Goal: Task Accomplishment & Management: Use online tool/utility

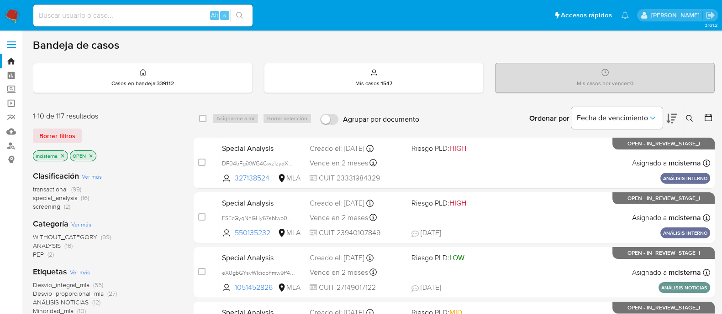
click at [101, 8] on div "Alt s" at bounding box center [142, 16] width 219 height 22
click at [100, 17] on input at bounding box center [142, 16] width 219 height 12
paste input "162080980"
type input "162080980"
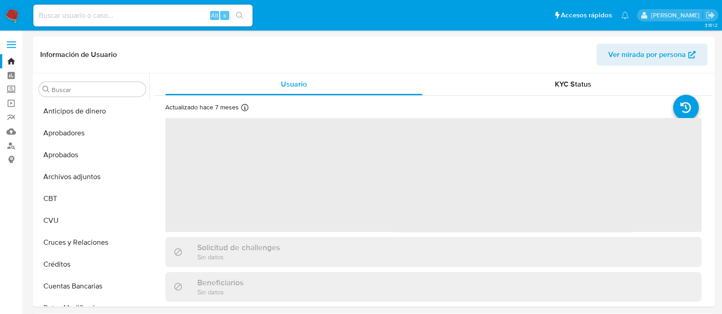
select select "10"
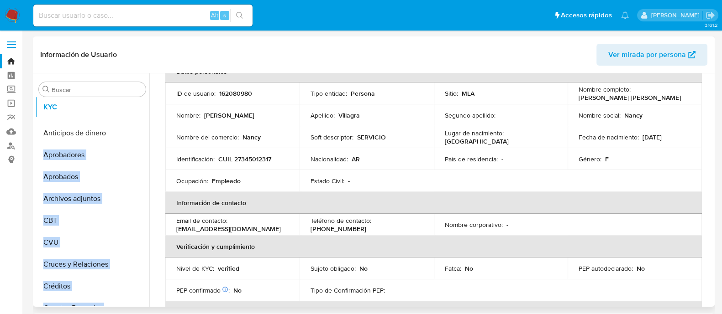
drag, startPoint x: 137, startPoint y: 164, endPoint x: 137, endPoint y: 108, distance: 56.6
click at [137, 108] on ul "Anticipos de dinero Aprobadores Aprobados Archivos adjuntos CBT CVU Cruces y Re…" at bounding box center [92, 203] width 114 height 206
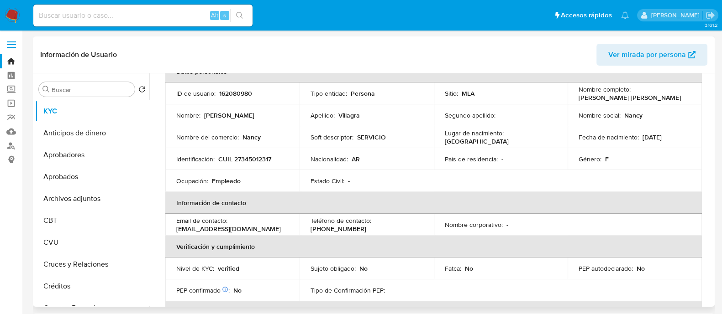
click at [195, 151] on td "Identificación : CUIL 27345012317" at bounding box center [232, 159] width 134 height 22
drag, startPoint x: 139, startPoint y: 197, endPoint x: 136, endPoint y: 141, distance: 56.2
click at [136, 141] on ul "KYC Anticipos de dinero Aprobadores Aprobados Archivos adjuntos CBT CVU Cruces …" at bounding box center [92, 203] width 114 height 206
drag, startPoint x: 135, startPoint y: 199, endPoint x: 146, endPoint y: 128, distance: 72.0
click at [146, 128] on ul "KYC Anticipos de dinero Aprobadores Aprobados Archivos adjuntos CBT CVU Cruces …" at bounding box center [92, 203] width 114 height 206
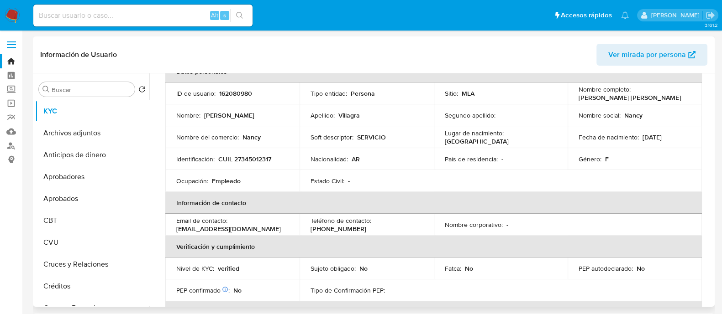
click at [185, 190] on td "Ocupación : Empleado" at bounding box center [232, 181] width 134 height 22
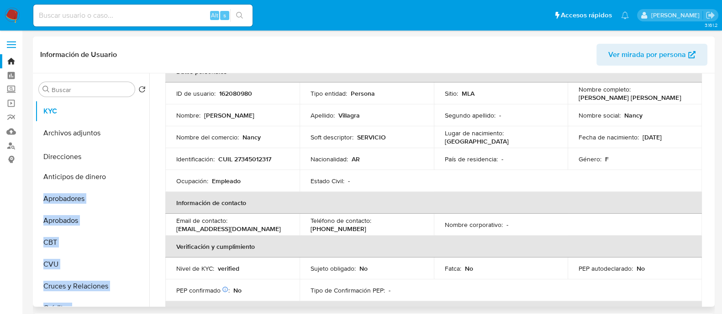
drag, startPoint x: 133, startPoint y: 262, endPoint x: 132, endPoint y: 158, distance: 103.2
click at [132, 158] on ul "KYC Archivos adjuntos Anticipos de dinero Aprobadores Aprobados CBT CVU Cruces …" at bounding box center [92, 203] width 114 height 206
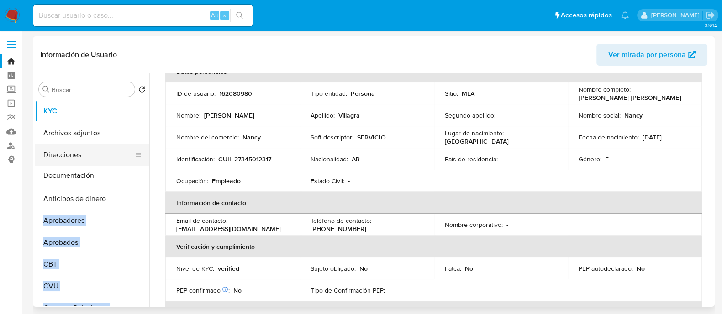
drag, startPoint x: 132, startPoint y: 246, endPoint x: 140, endPoint y: 174, distance: 71.6
click at [140, 174] on ul "KYC Archivos adjuntos Direcciones Anticipos de dinero Aprobadores Aprobados CBT…" at bounding box center [92, 203] width 114 height 206
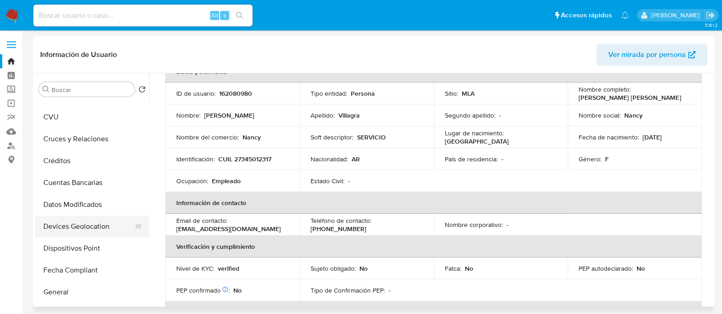
scroll to position [171, 0]
drag, startPoint x: 133, startPoint y: 291, endPoint x: 133, endPoint y: 127, distance: 163.9
click at [142, 251] on div at bounding box center [142, 290] width 0 height 13
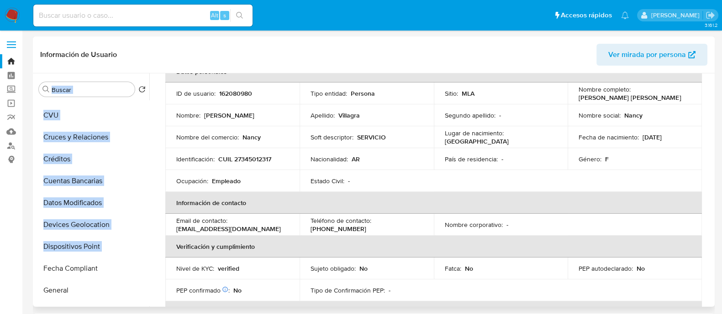
scroll to position [0, 0]
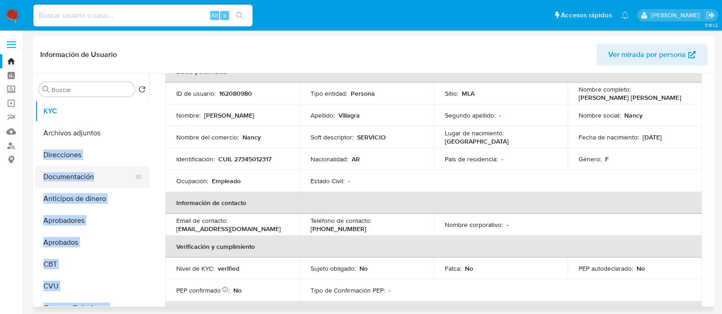
drag, startPoint x: 133, startPoint y: 127, endPoint x: 130, endPoint y: 168, distance: 41.2
click at [130, 156] on ul "KYC Archivos adjuntos Direcciones Documentación Anticipos de dinero Aprobadores…" at bounding box center [92, 203] width 114 height 206
drag, startPoint x: 130, startPoint y: 168, endPoint x: 130, endPoint y: 174, distance: 5.5
click at [130, 174] on ul "KYC Archivos adjuntos Direcciones Documentación Anticipos de dinero Aprobadores…" at bounding box center [92, 203] width 114 height 206
click at [130, 174] on button "Documentación" at bounding box center [88, 177] width 107 height 22
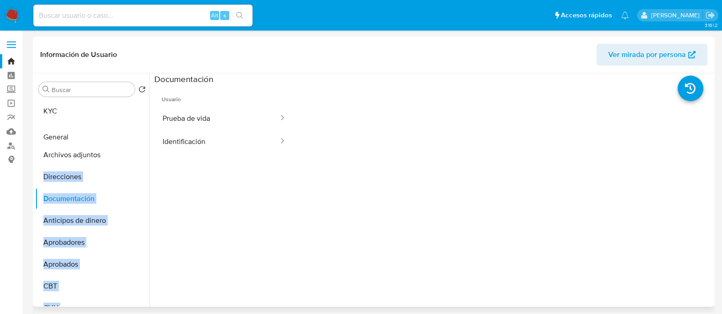
drag, startPoint x: 135, startPoint y: 290, endPoint x: 136, endPoint y: 126, distance: 164.3
click at [135, 133] on ul "KYC Archivos adjuntos Direcciones Documentación Anticipos de dinero Aprobadores…" at bounding box center [92, 203] width 114 height 206
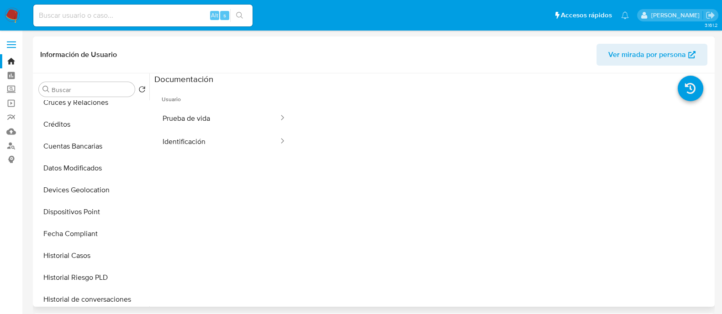
click at [149, 245] on div at bounding box center [430, 190] width 563 height 234
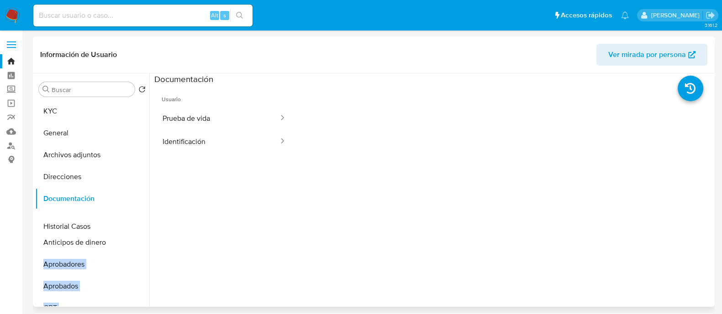
drag, startPoint x: 135, startPoint y: 199, endPoint x: 126, endPoint y: 227, distance: 29.4
click at [126, 227] on ul "KYC General Archivos adjuntos Direcciones Documentación Anticipos de dinero Apr…" at bounding box center [92, 203] width 114 height 206
click at [153, 219] on div at bounding box center [430, 190] width 563 height 234
drag, startPoint x: 134, startPoint y: 242, endPoint x: 129, endPoint y: 241, distance: 5.3
click at [129, 241] on ul "KYC General Archivos adjuntos Direcciones Documentación Historial Casos Anticip…" at bounding box center [92, 203] width 114 height 206
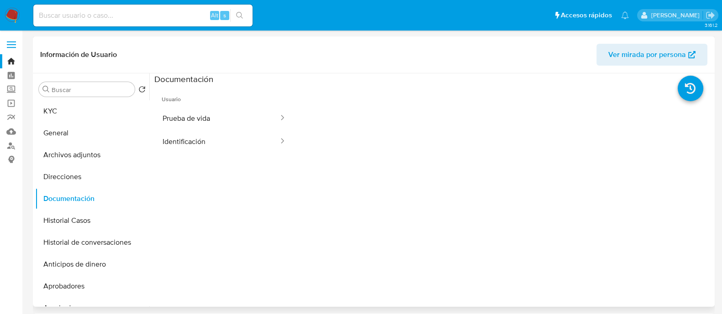
click at [149, 225] on div at bounding box center [430, 190] width 563 height 234
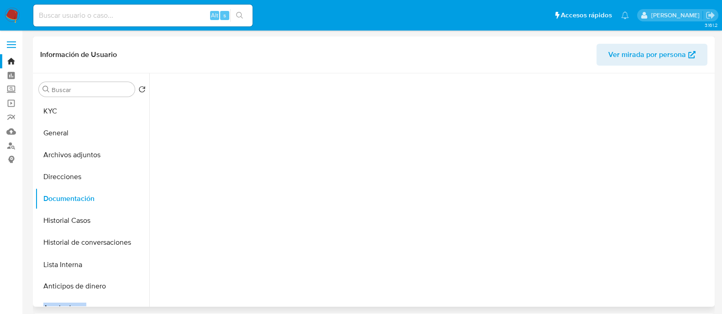
drag, startPoint x: 135, startPoint y: 205, endPoint x: 139, endPoint y: 268, distance: 63.6
click at [139, 251] on ul "KYC General Archivos adjuntos Direcciones Documentación Historial Casos Histori…" at bounding box center [92, 203] width 114 height 206
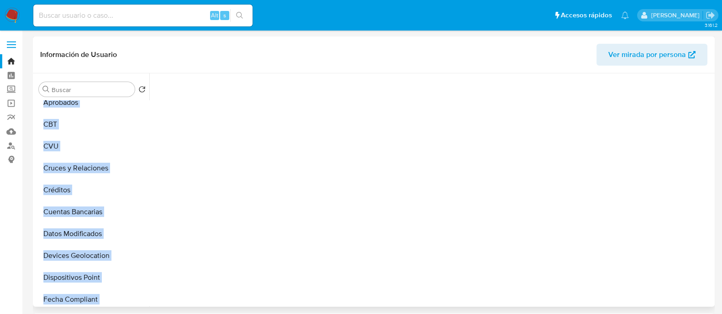
scroll to position [456, 0]
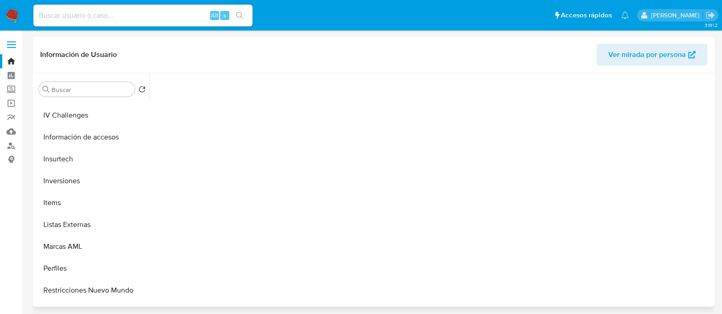
click at [151, 248] on div at bounding box center [430, 190] width 563 height 234
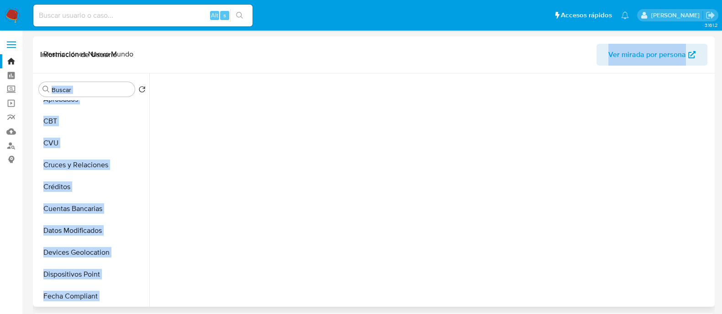
scroll to position [0, 0]
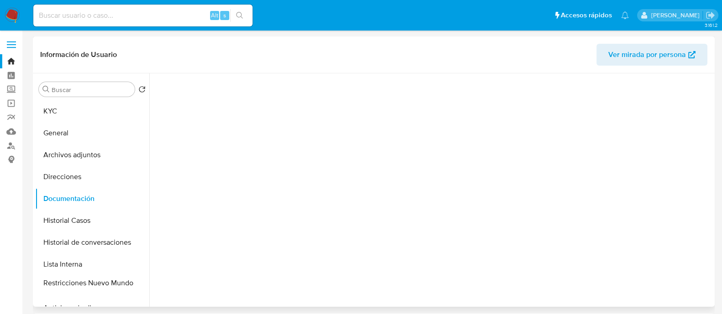
drag, startPoint x: 137, startPoint y: 291, endPoint x: 137, endPoint y: 287, distance: 4.6
click at [137, 251] on ul "KYC General Archivos adjuntos Direcciones Documentación Historial Casos Histori…" at bounding box center [92, 203] width 114 height 206
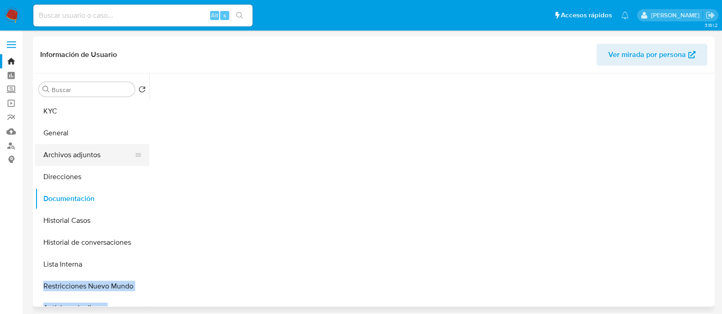
click at [102, 154] on button "Archivos adjuntos" at bounding box center [88, 155] width 107 height 22
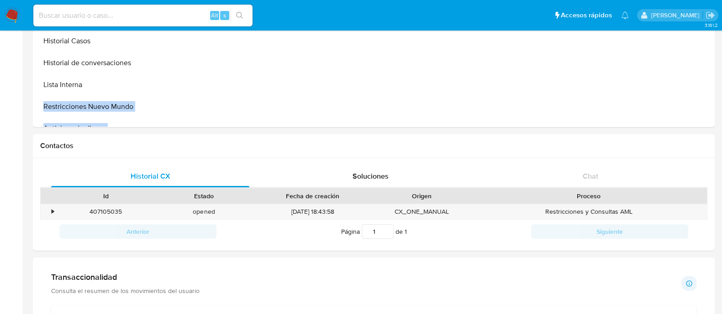
scroll to position [57, 0]
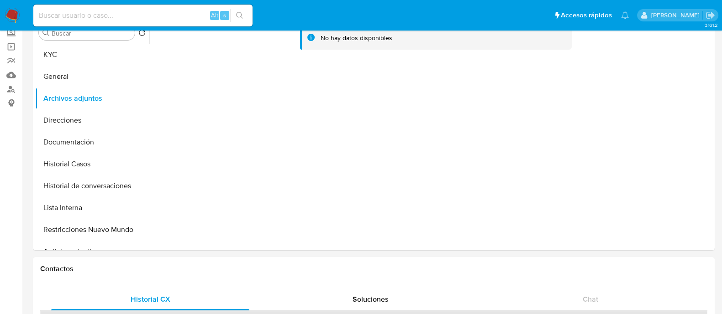
click at [141, 9] on div "Alt s" at bounding box center [142, 16] width 219 height 22
click at [146, 21] on div "Alt s" at bounding box center [142, 16] width 219 height 22
click at [154, 16] on input at bounding box center [142, 16] width 219 height 12
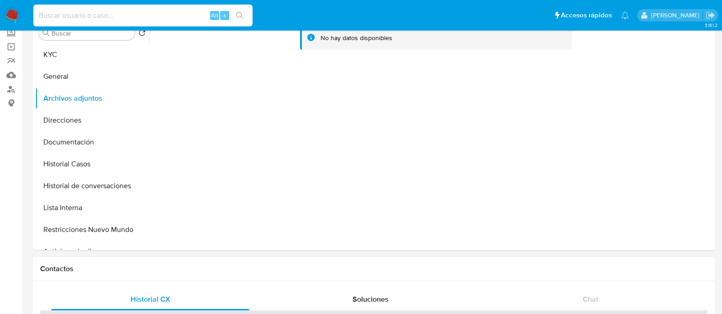
paste input "146383555"
type input "146383555"
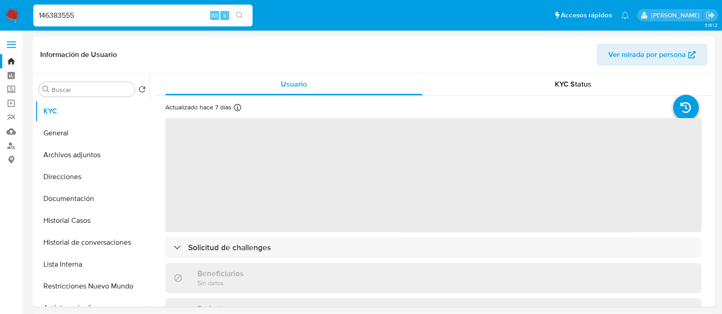
select select "10"
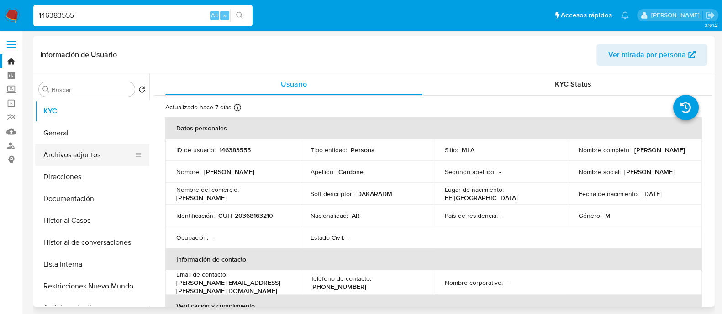
click at [76, 145] on button "Archivos adjuntos" at bounding box center [88, 155] width 107 height 22
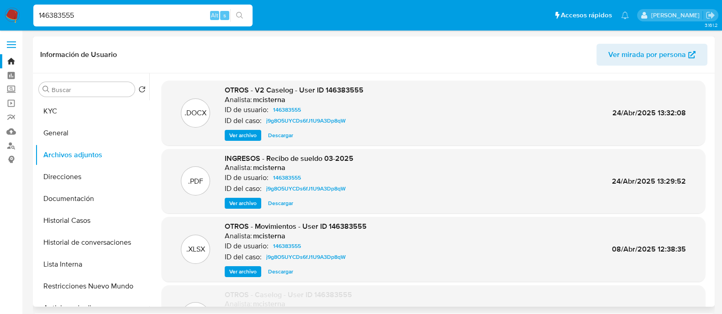
click at [239, 137] on span "Ver archivo" at bounding box center [242, 135] width 27 height 9
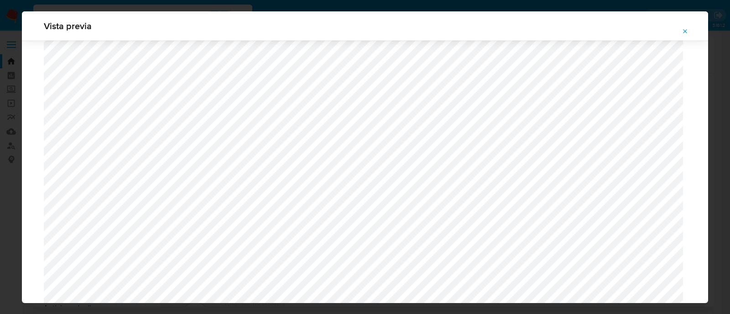
scroll to position [381, 0]
click at [584, 33] on icon "Attachment preview" at bounding box center [685, 31] width 7 height 7
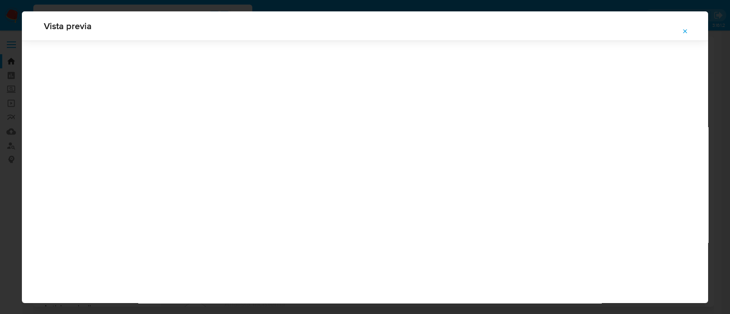
scroll to position [29, 0]
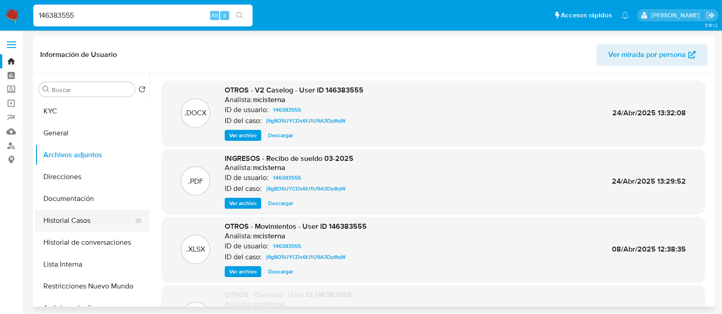
click at [94, 221] on button "Historial Casos" at bounding box center [88, 221] width 107 height 22
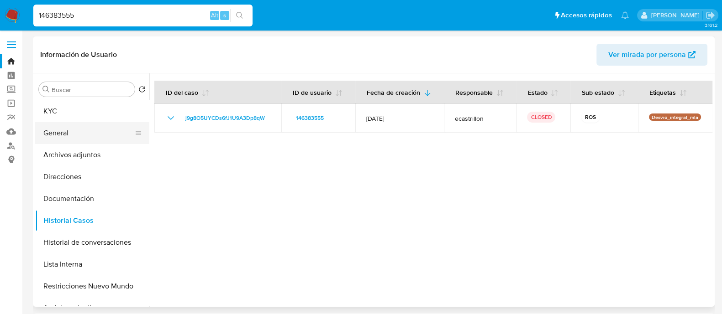
click at [95, 131] on button "General" at bounding box center [88, 133] width 107 height 22
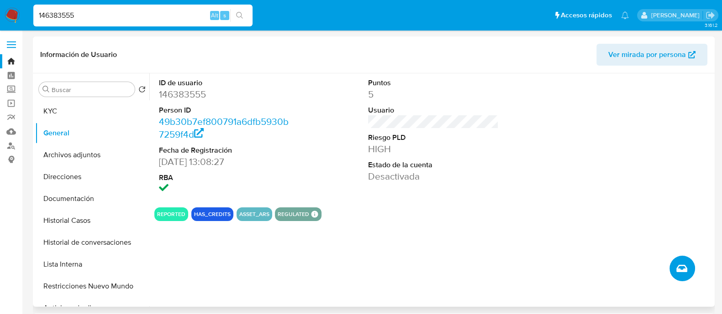
click at [584, 251] on icon "Crear caso manual" at bounding box center [681, 268] width 11 height 7
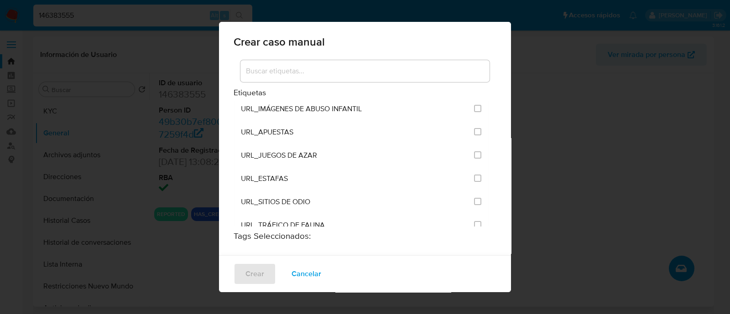
scroll to position [1768, 0]
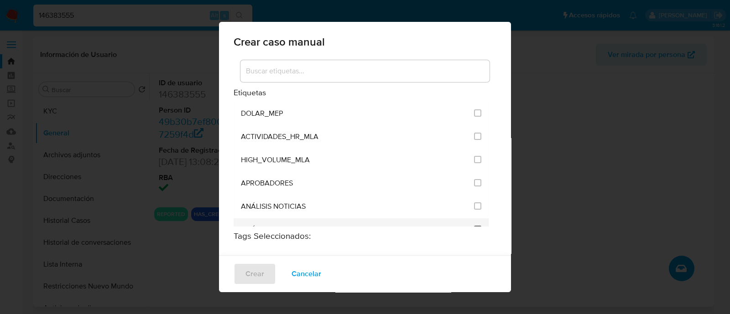
click at [474, 226] on input "3249" at bounding box center [477, 229] width 7 height 7
checkbox input "true"
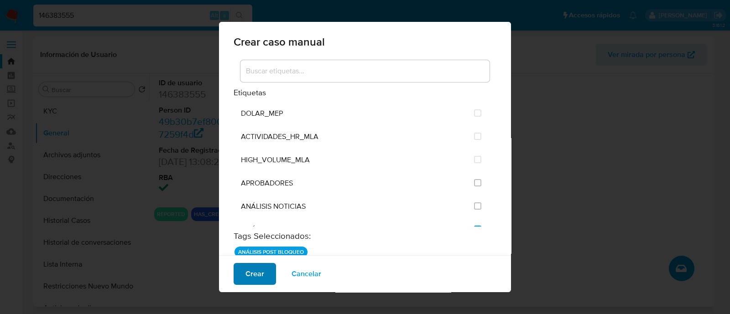
click at [262, 251] on span "Crear" at bounding box center [255, 274] width 19 height 20
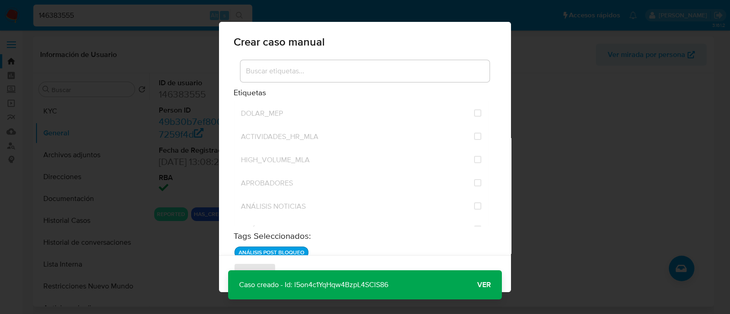
click at [497, 251] on button "Ver" at bounding box center [484, 285] width 36 height 22
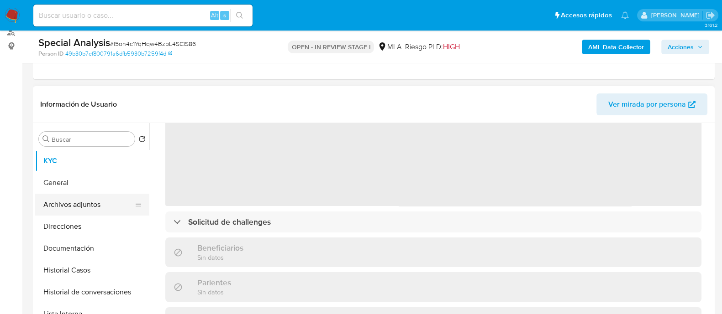
scroll to position [114, 0]
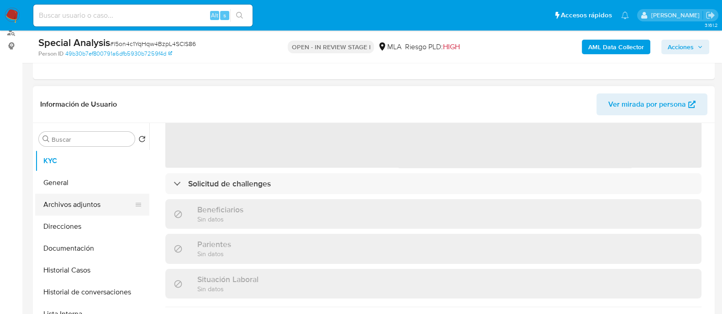
click at [93, 207] on button "Archivos adjuntos" at bounding box center [88, 205] width 107 height 22
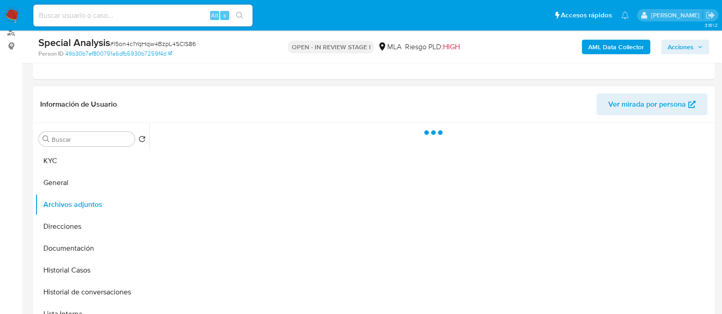
scroll to position [0, 0]
select select "10"
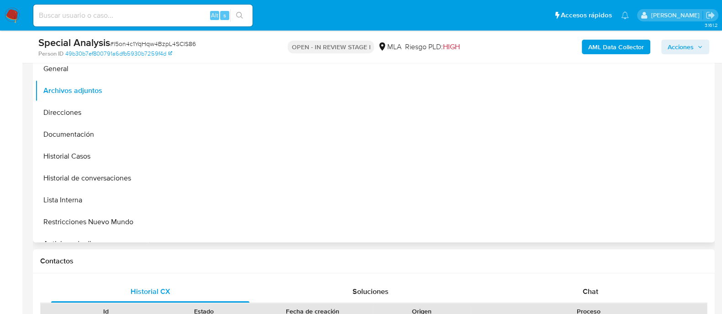
scroll to position [171, 0]
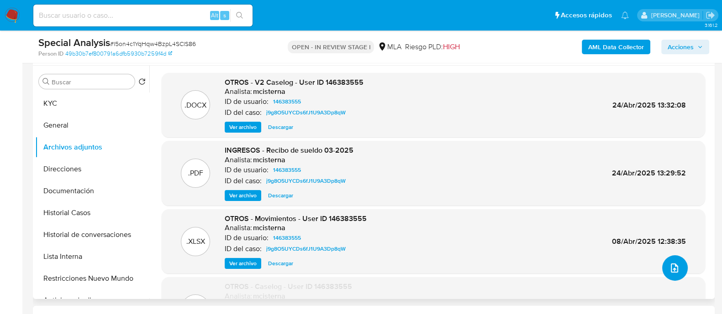
click at [673, 266] on icon "upload-file" at bounding box center [674, 268] width 7 height 9
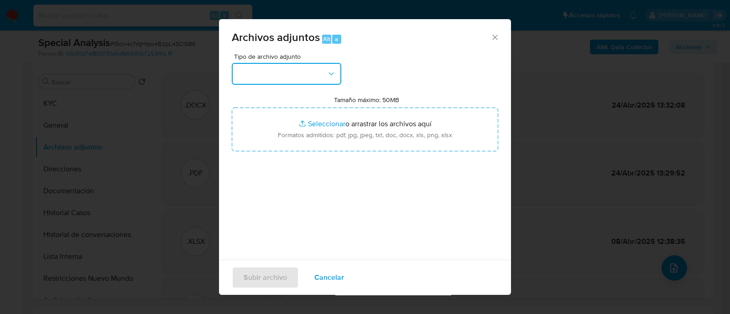
click at [307, 75] on button "button" at bounding box center [287, 74] width 110 height 22
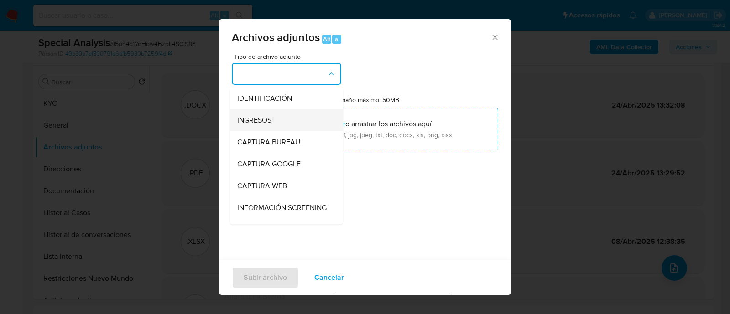
click at [280, 113] on div "INGRESOS" at bounding box center [283, 121] width 93 height 22
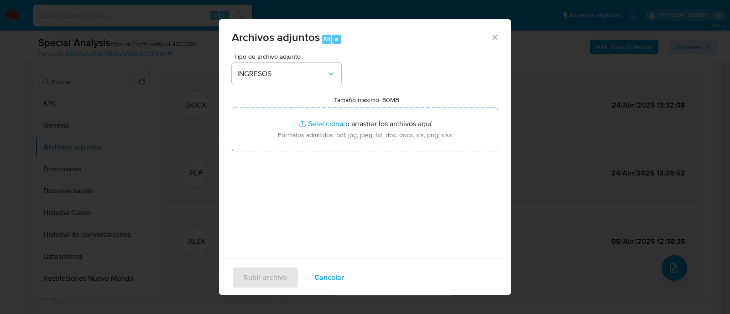
click at [320, 153] on div "Tipo de archivo adjunto INGRESOS Tamaño máximo: 50MB Seleccionar archivos Selec…" at bounding box center [365, 160] width 267 height 215
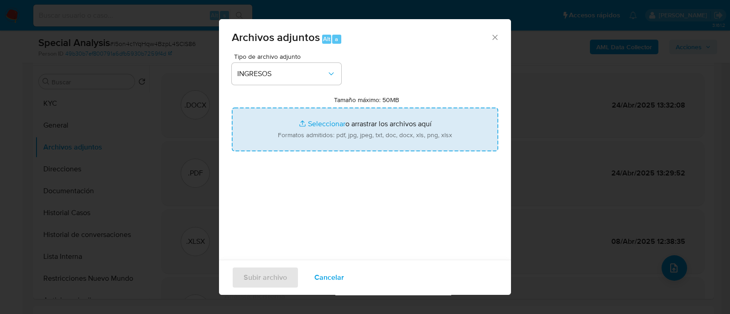
click at [315, 136] on input "Tamaño máximo: 50MB Seleccionar archivos" at bounding box center [365, 130] width 267 height 44
type input "C:\fakepath\Recibo de sueldo 08-2025.pdf"
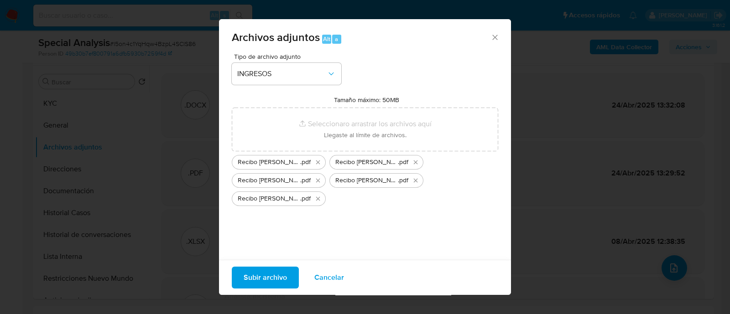
drag, startPoint x: 315, startPoint y: 136, endPoint x: 278, endPoint y: 277, distance: 145.3
click at [278, 277] on span "Subir archivo" at bounding box center [265, 278] width 43 height 20
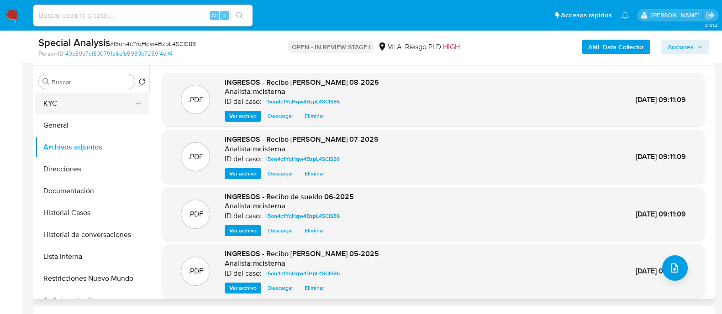
click at [76, 108] on button "KYC" at bounding box center [88, 104] width 107 height 22
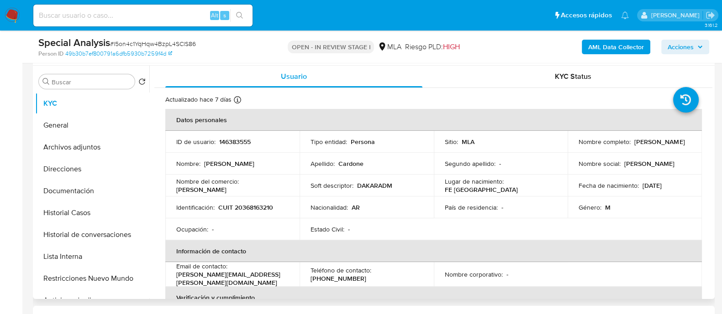
drag, startPoint x: 590, startPoint y: 147, endPoint x: 661, endPoint y: 149, distance: 71.7
click at [661, 149] on td "Nombre completo : David Ezequiel Cardone" at bounding box center [634, 142] width 134 height 22
copy p "[PERSON_NAME]"
click at [260, 210] on p "CUIT 20368163210" at bounding box center [245, 208] width 55 height 8
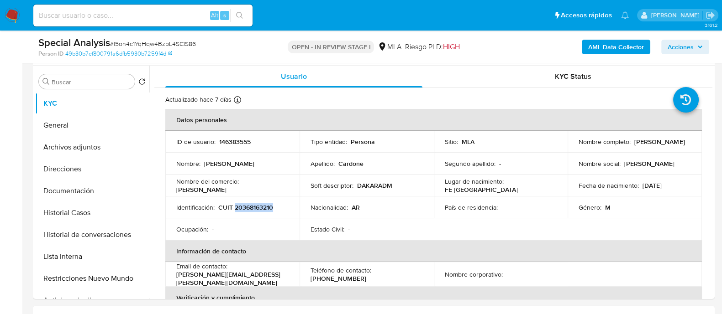
copy p "20368163210"
click at [684, 45] on span "Acciones" at bounding box center [680, 47] width 26 height 15
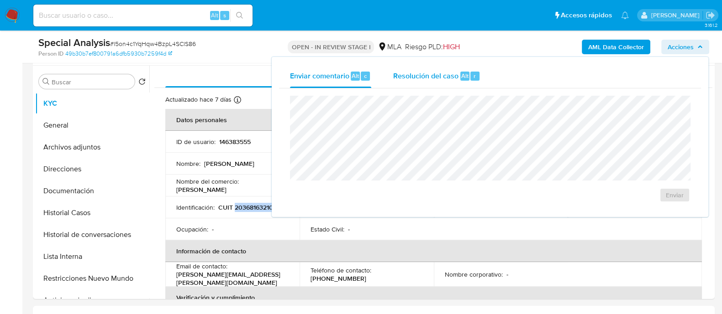
click at [427, 72] on span "Resolución del caso" at bounding box center [425, 75] width 65 height 10
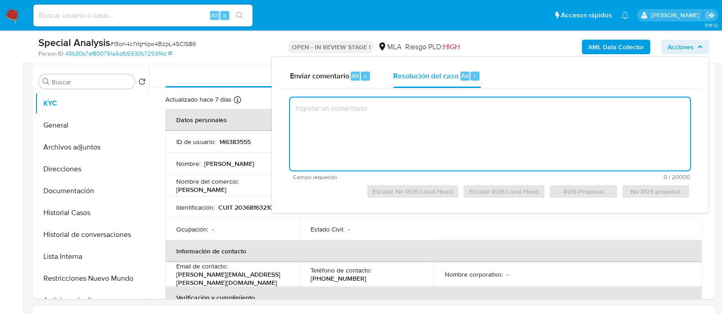
paste textarea "El cliente David Ezequiel Cardone - CUIT 20368163210 se encuentra registrado co…"
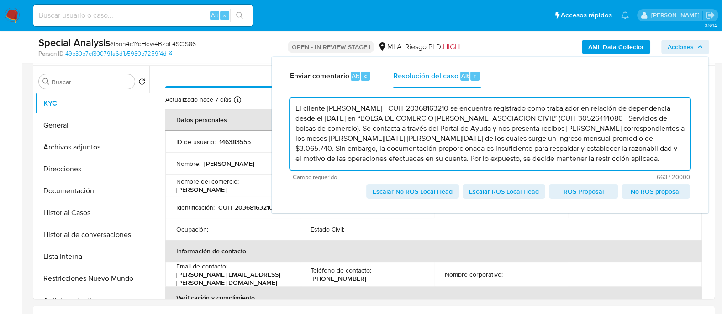
scroll to position [13, 0]
click at [406, 194] on span "Escalar No ROS Local Head" at bounding box center [412, 191] width 80 height 13
type textarea "El cliente David Ezequiel Cardone - CUIT 20368163210 se encuentra registrado co…"
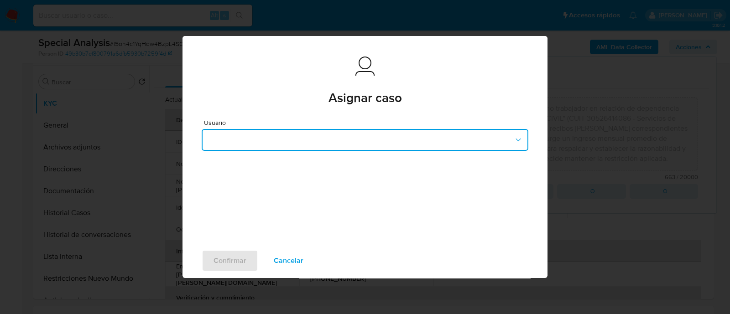
click at [351, 141] on button "button" at bounding box center [365, 140] width 327 height 22
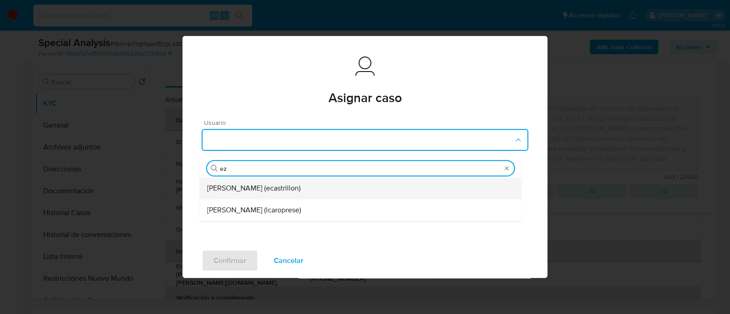
type input "eze"
click at [301, 190] on span "Ezequiel Gonzalo Castrillon (ecastrillon)" at bounding box center [254, 188] width 94 height 9
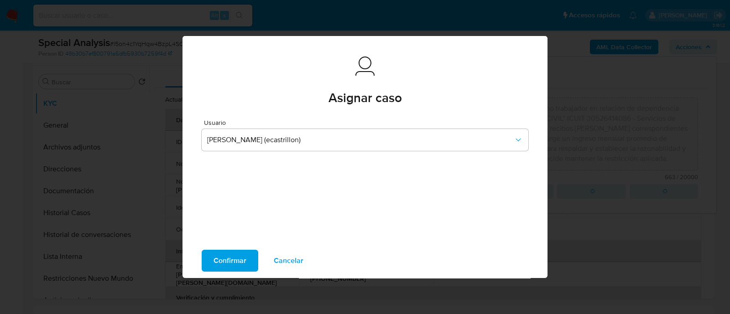
click at [231, 257] on span "Confirmar" at bounding box center [230, 261] width 33 height 20
type textarea "El cliente David Ezequiel Cardone - CUIT 20368163210 se encuentra registrado co…"
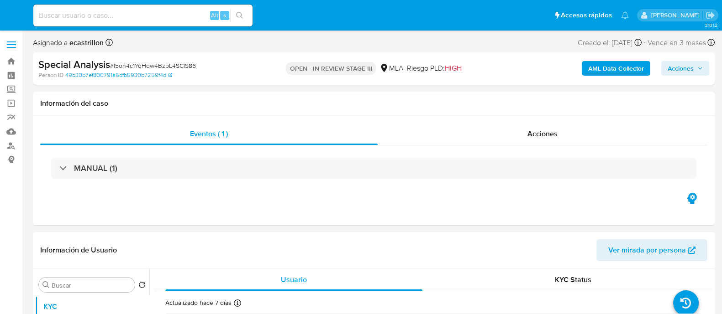
select select "10"
click at [152, 10] on input at bounding box center [142, 16] width 219 height 12
paste input "63019047"
type input "63019047"
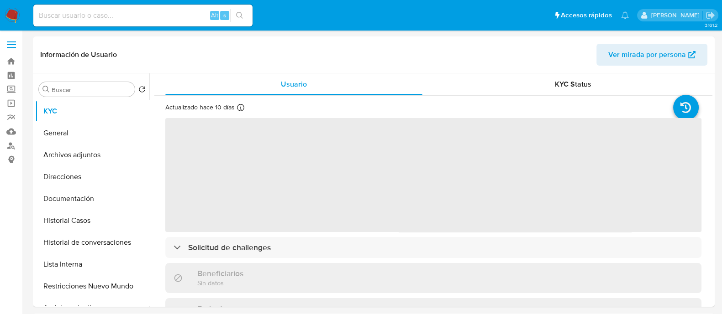
select select "10"
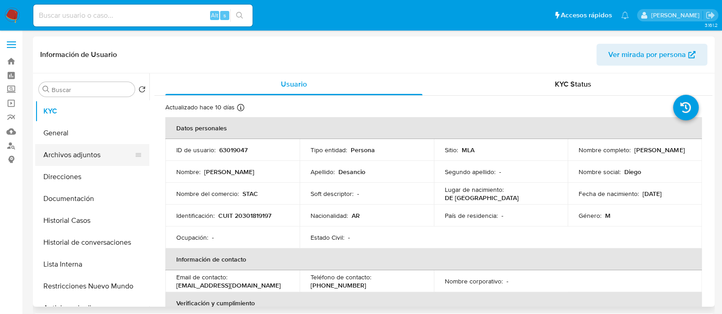
click at [89, 158] on button "Archivos adjuntos" at bounding box center [88, 155] width 107 height 22
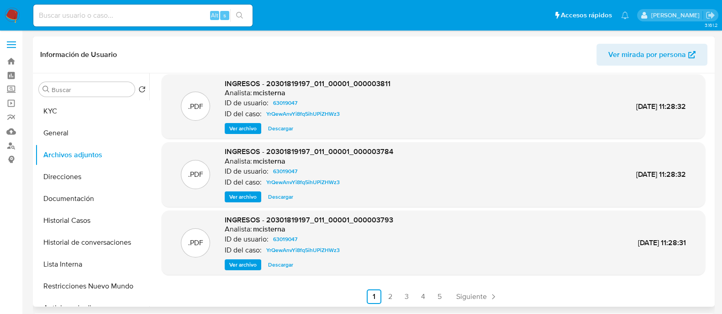
scroll to position [77, 0]
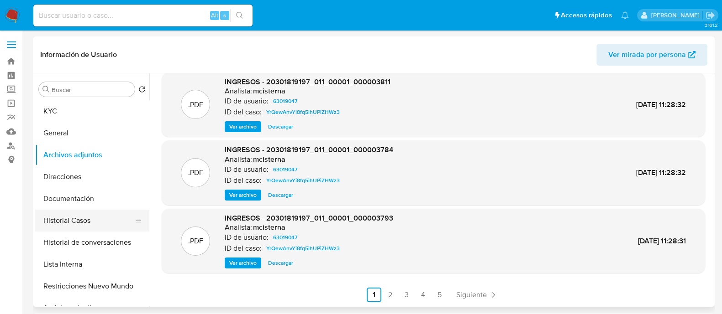
click at [84, 225] on button "Historial Casos" at bounding box center [88, 221] width 107 height 22
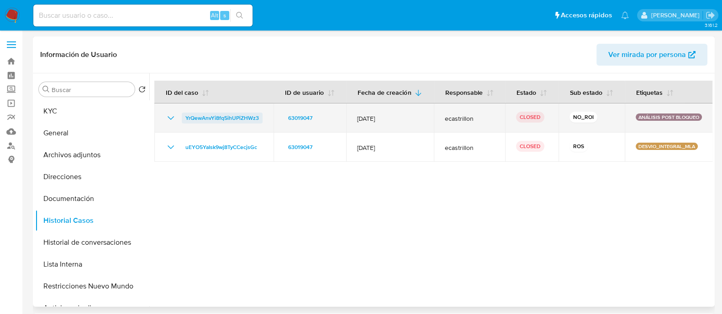
click at [219, 120] on span "YrQewAnvYi8fq5ihUPiZHWz3" at bounding box center [221, 118] width 73 height 11
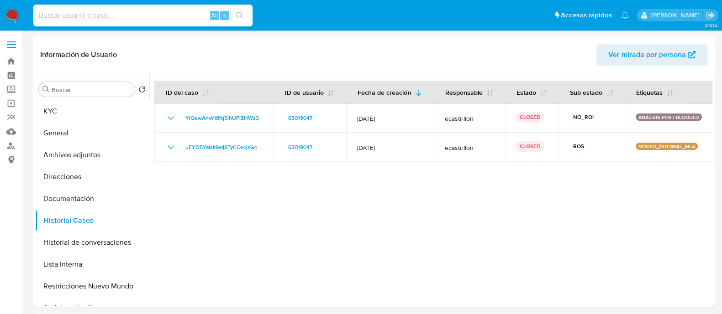
click at [179, 20] on input at bounding box center [142, 16] width 219 height 12
paste input "717939618"
type input "717939618"
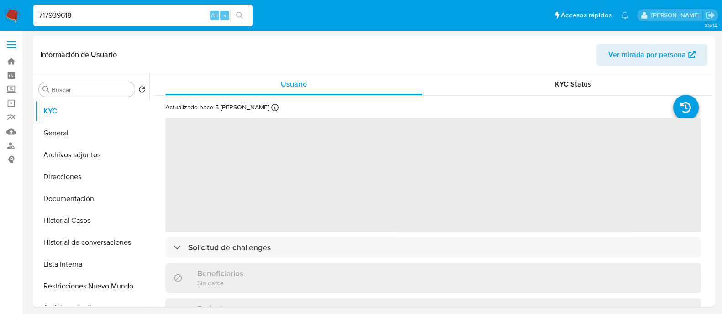
select select "10"
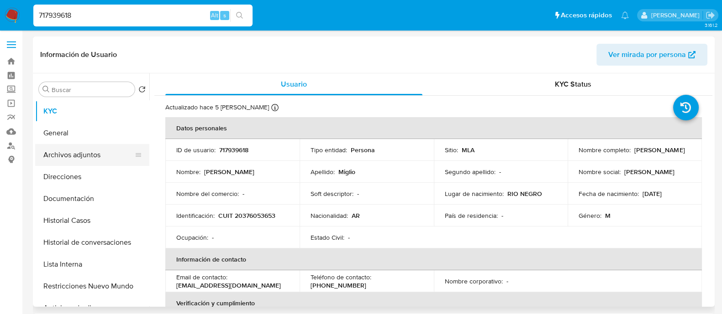
click at [100, 158] on button "Archivos adjuntos" at bounding box center [88, 155] width 107 height 22
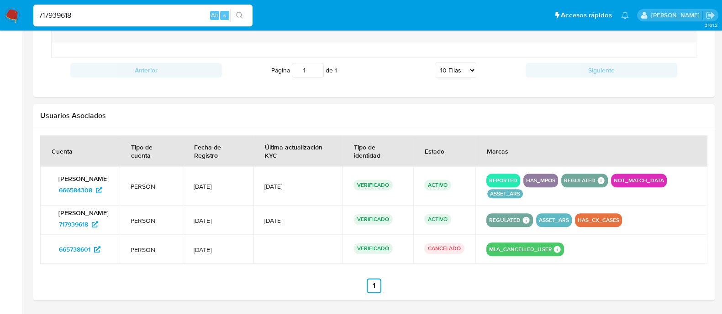
scroll to position [833, 0]
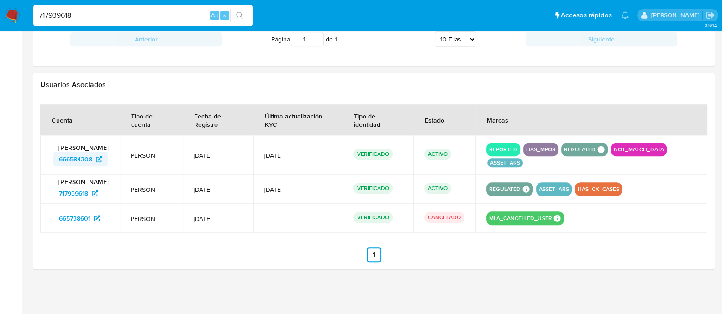
click at [93, 158] on span "666584308" at bounding box center [80, 159] width 43 height 15
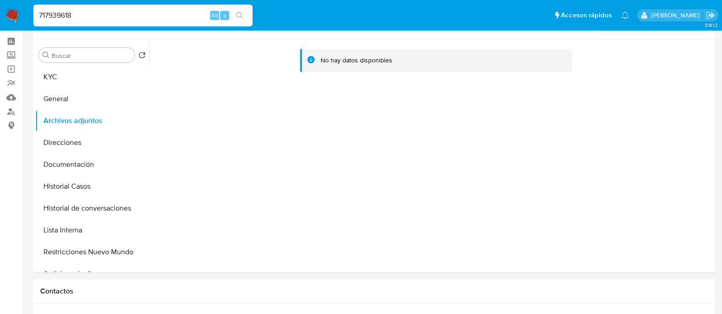
scroll to position [0, 0]
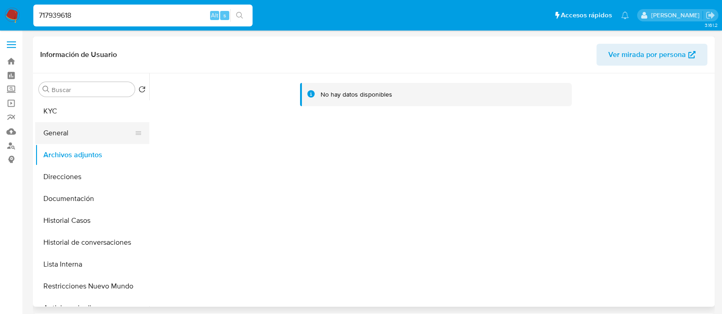
click at [107, 131] on button "General" at bounding box center [88, 133] width 107 height 22
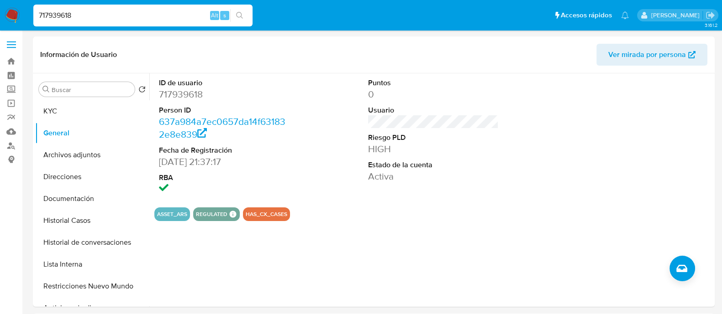
click at [147, 17] on input "717939618" at bounding box center [142, 16] width 219 height 12
paste input
click at [107, 287] on button "Restricciones Nuevo Mundo" at bounding box center [88, 287] width 107 height 22
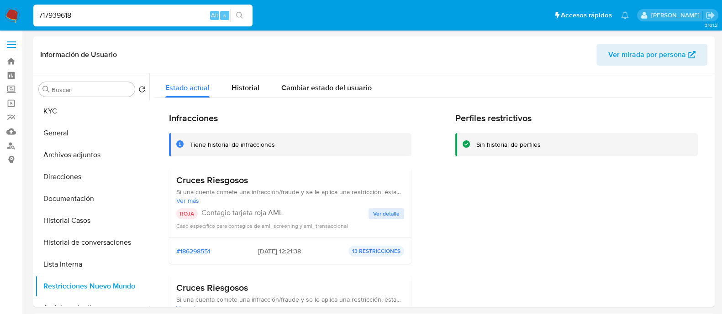
click at [180, 17] on input "717939618" at bounding box center [142, 16] width 219 height 12
paste input "94853115"
type input "94853115"
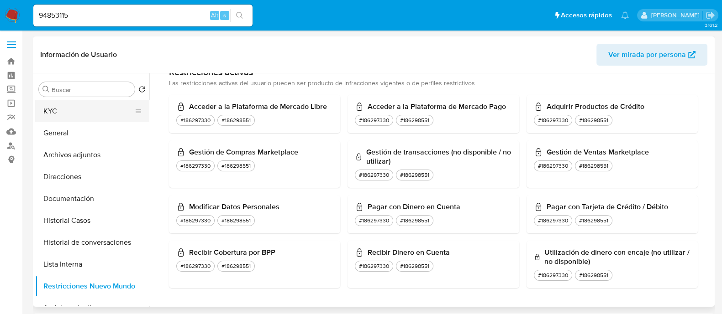
click at [81, 111] on button "KYC" at bounding box center [88, 111] width 107 height 22
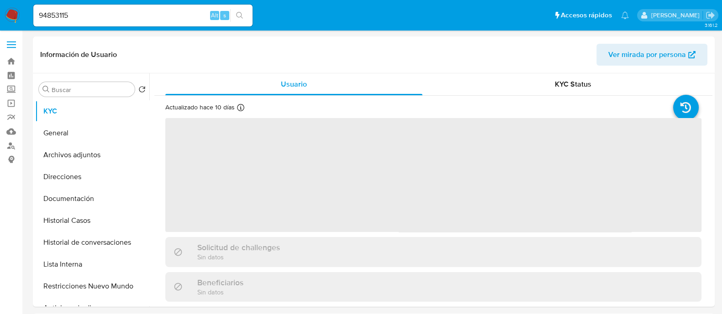
select select "10"
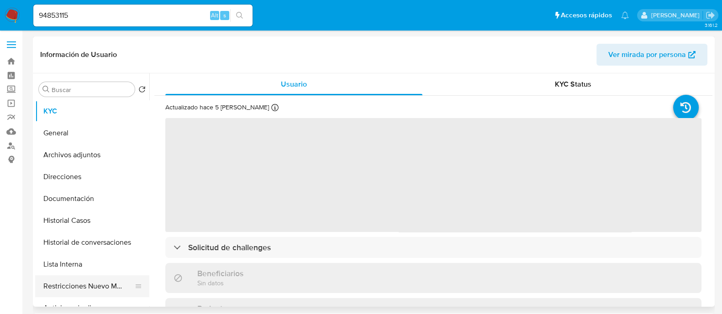
click at [101, 291] on button "Restricciones Nuevo Mundo" at bounding box center [88, 287] width 107 height 22
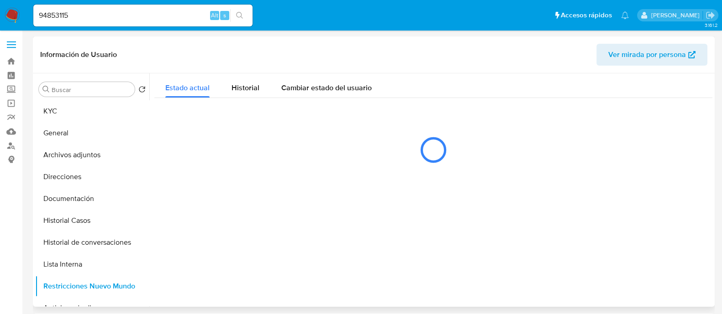
select select "10"
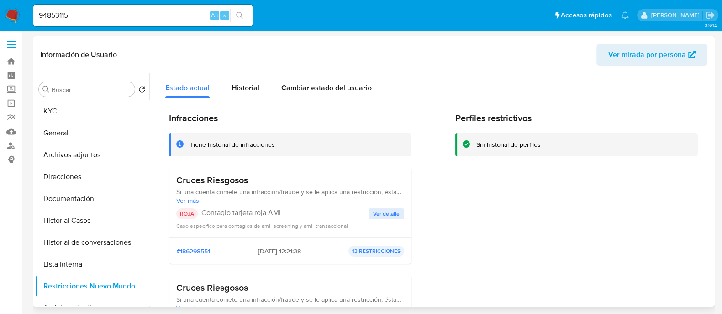
click at [381, 215] on span "Ver detalle" at bounding box center [386, 214] width 26 height 9
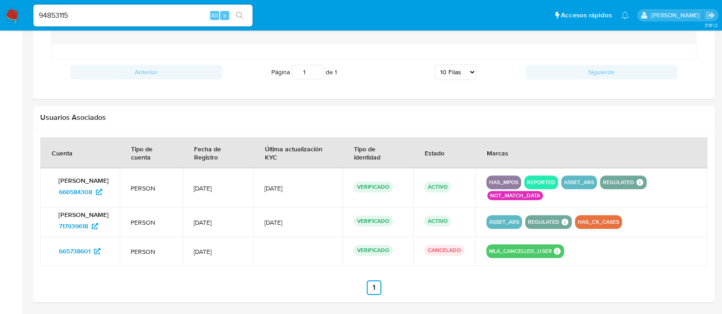
scroll to position [833, 0]
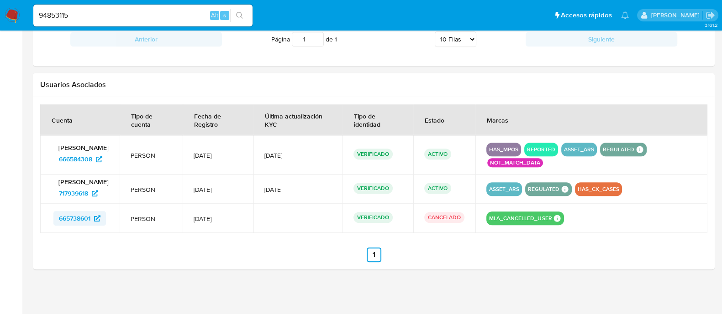
drag, startPoint x: 48, startPoint y: 219, endPoint x: 92, endPoint y: 220, distance: 43.8
click at [92, 220] on td "665738601" at bounding box center [79, 218] width 79 height 29
click at [183, 16] on input "94853115" at bounding box center [142, 16] width 219 height 12
paste input "UZwjYsu69H2YA1zZO4FcuyKY"
click at [183, 16] on input "94853115UZwjYsu69H2YA1zZO4FcuyKY" at bounding box center [142, 16] width 219 height 12
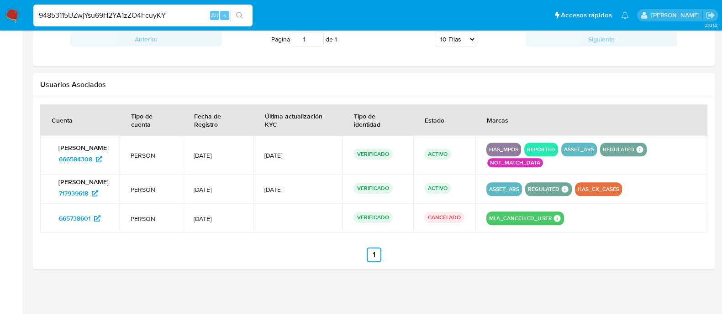
click at [183, 16] on input "94853115UZwjYsu69H2YA1zZO4FcuyKY" at bounding box center [142, 16] width 219 height 12
paste input
type input "UZwjYsu69H2YA1zZO4FcuyKY"
click at [241, 16] on icon "search-icon" at bounding box center [239, 15] width 7 height 7
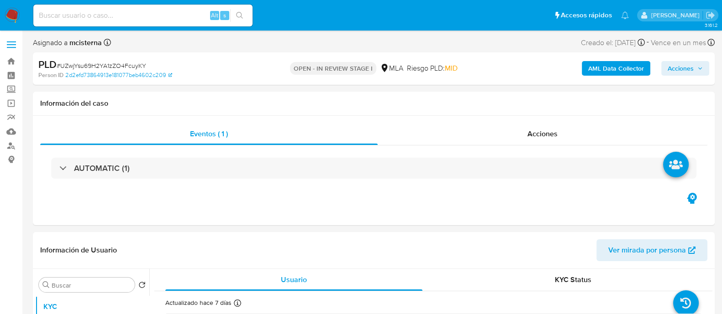
select select "10"
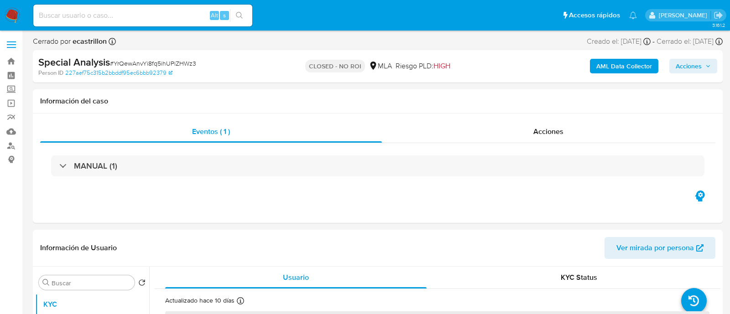
select select "10"
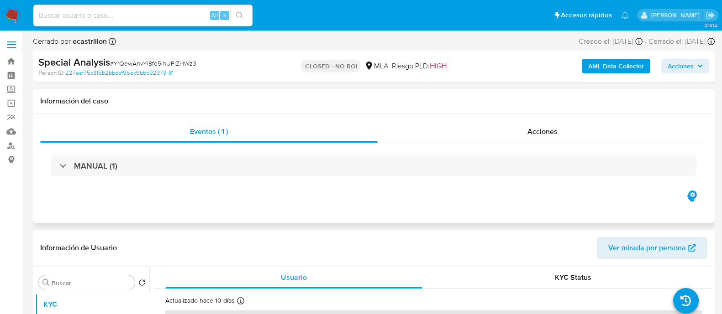
click at [529, 111] on div "Información del caso" at bounding box center [373, 101] width 681 height 24
click at [528, 127] on span "Acciones" at bounding box center [542, 131] width 30 height 10
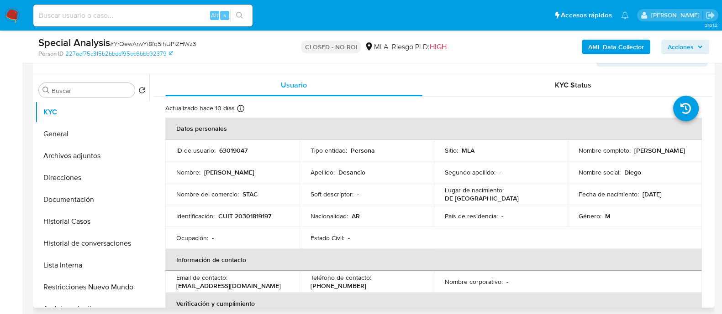
scroll to position [228, 0]
click at [99, 152] on button "Archivos adjuntos" at bounding box center [88, 156] width 107 height 22
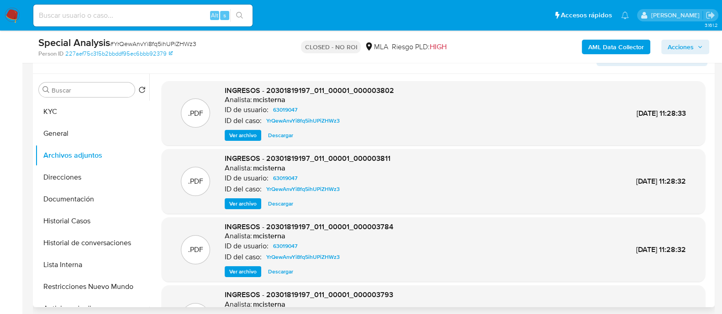
scroll to position [77, 0]
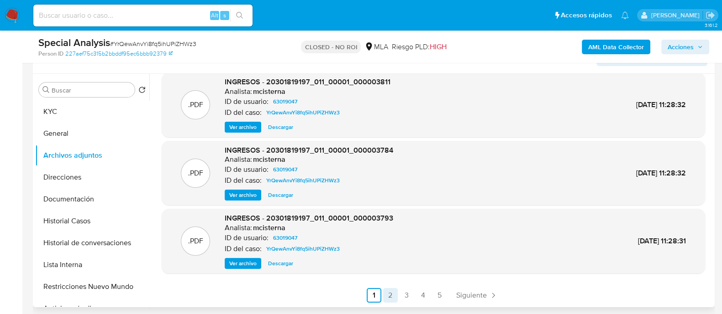
click at [388, 291] on link "2" at bounding box center [390, 295] width 15 height 15
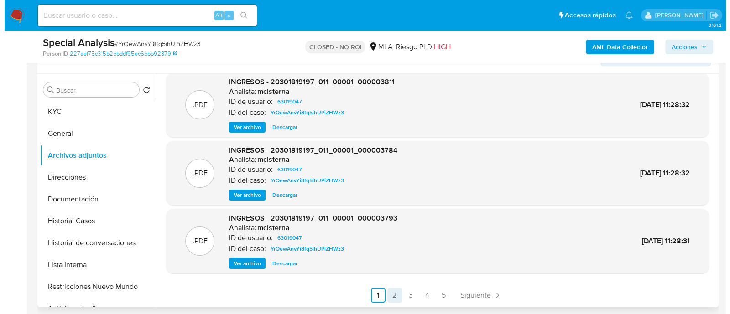
scroll to position [0, 0]
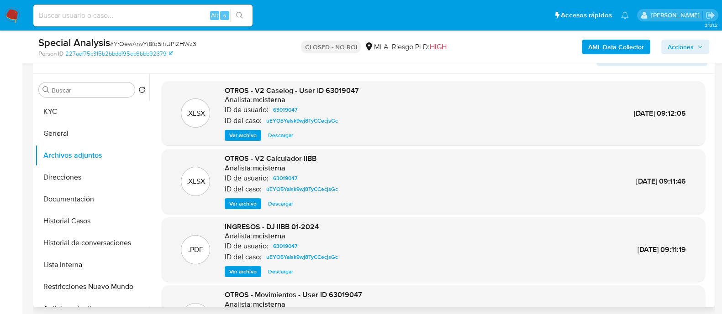
click at [244, 131] on span "Ver archivo" at bounding box center [242, 135] width 27 height 9
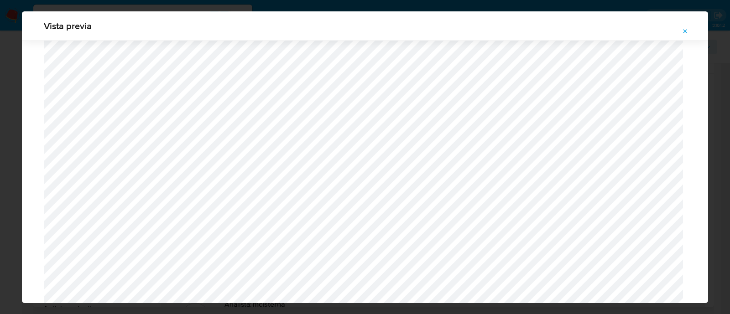
scroll to position [952, 0]
click at [685, 34] on icon "Attachment preview" at bounding box center [685, 31] width 7 height 7
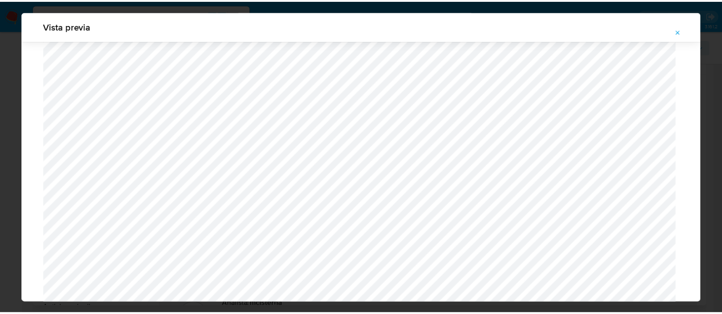
scroll to position [29, 0]
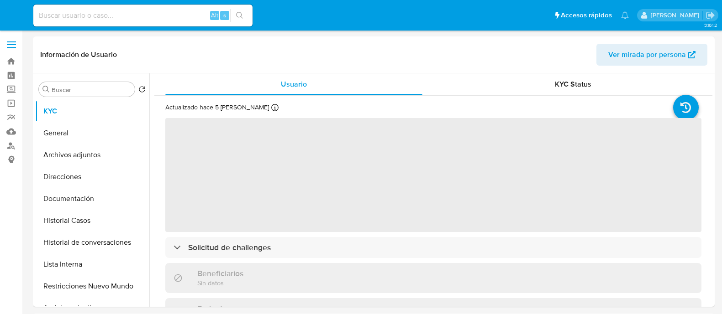
select select "10"
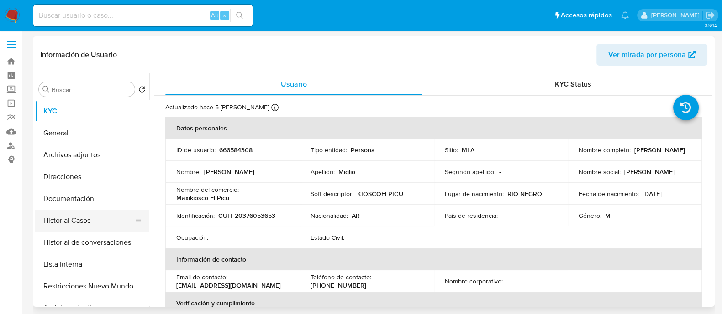
click at [87, 222] on button "Historial Casos" at bounding box center [88, 221] width 107 height 22
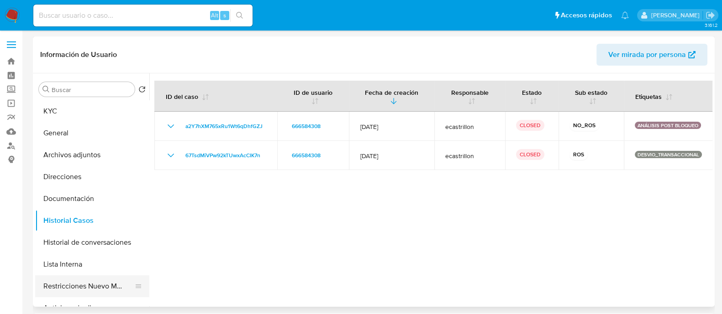
click at [116, 288] on button "Restricciones Nuevo Mundo" at bounding box center [88, 287] width 107 height 22
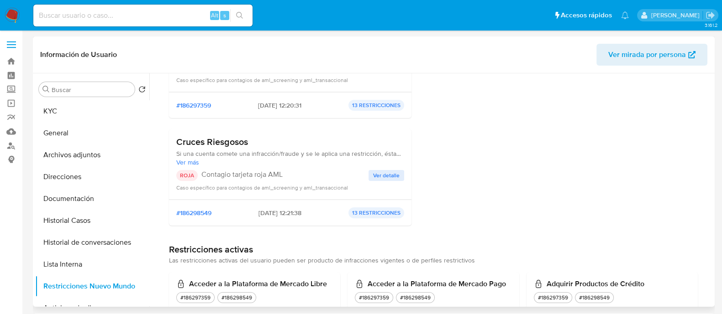
scroll to position [95, 0]
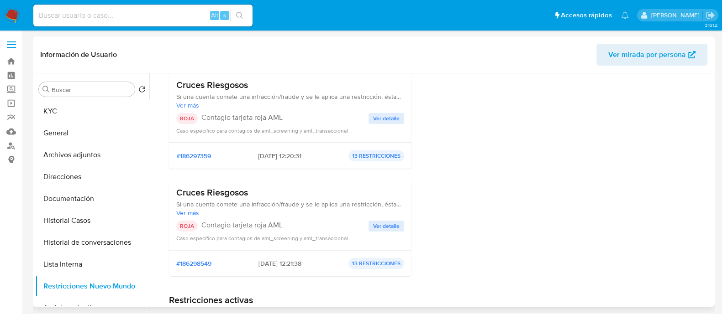
click at [383, 120] on span "Ver detalle" at bounding box center [386, 118] width 26 height 9
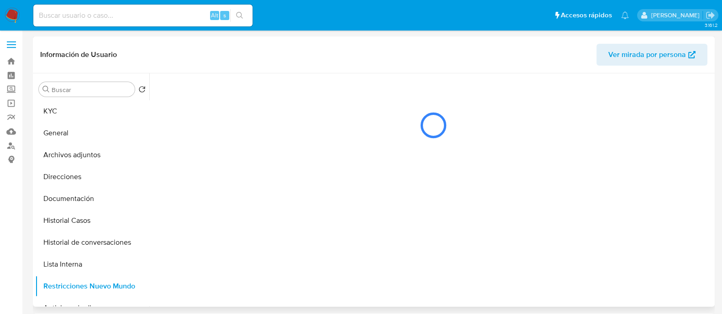
scroll to position [0, 0]
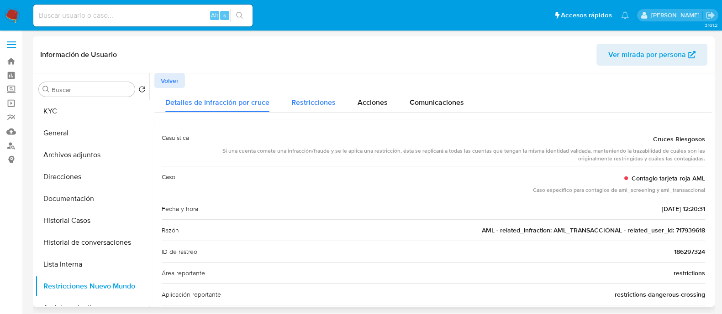
click at [322, 97] on span "Restricciones" at bounding box center [313, 102] width 44 height 10
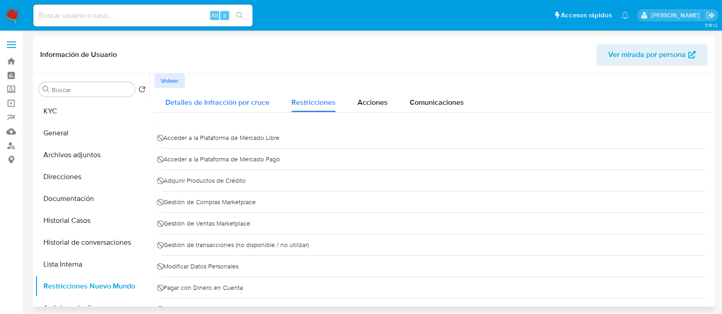
click at [245, 100] on span "Detalles de Infracción por cruce" at bounding box center [217, 102] width 104 height 10
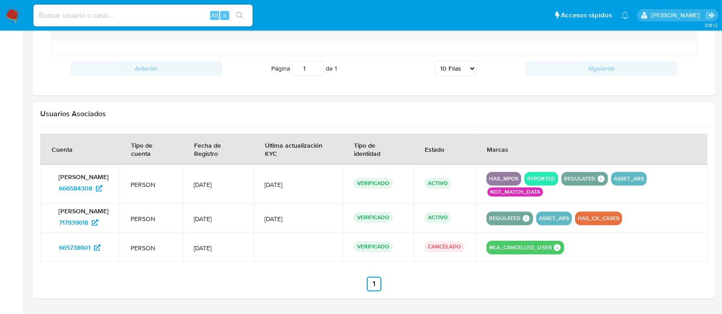
scroll to position [817, 0]
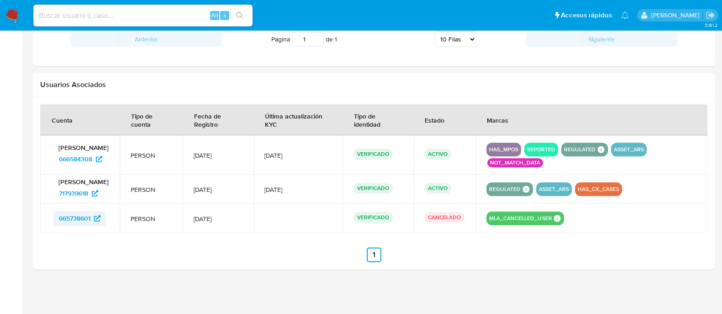
click at [84, 221] on span "665738601" at bounding box center [74, 218] width 31 height 15
click at [87, 199] on span "717939618" at bounding box center [73, 193] width 29 height 15
click at [100, 161] on icon at bounding box center [99, 159] width 6 height 6
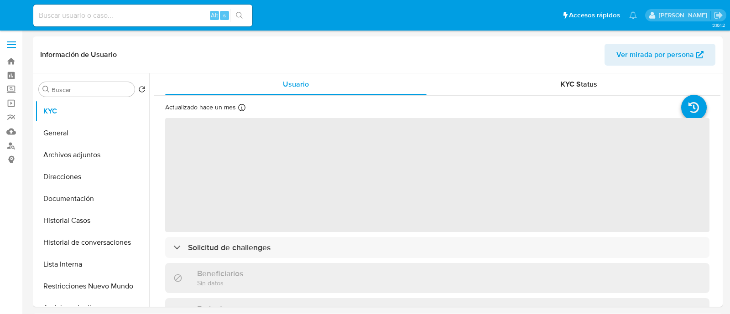
select select "10"
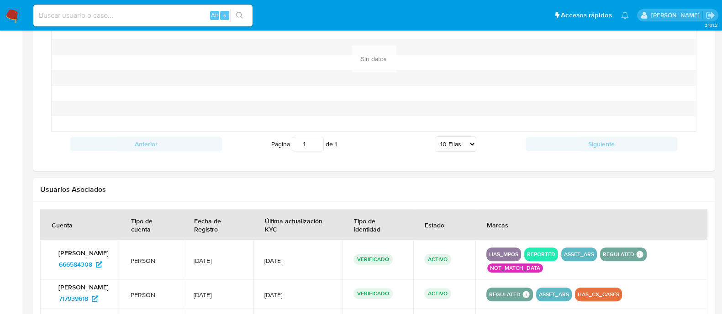
scroll to position [798, 0]
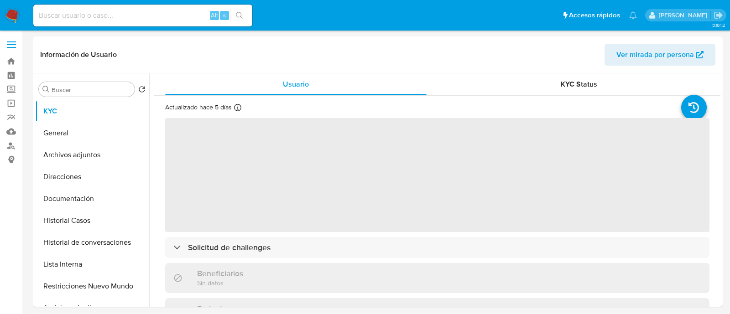
select select "10"
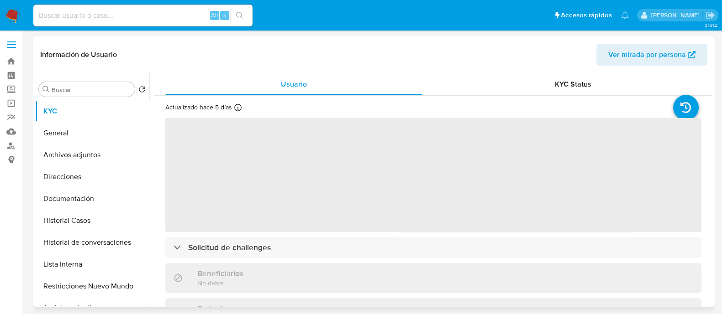
select select "10"
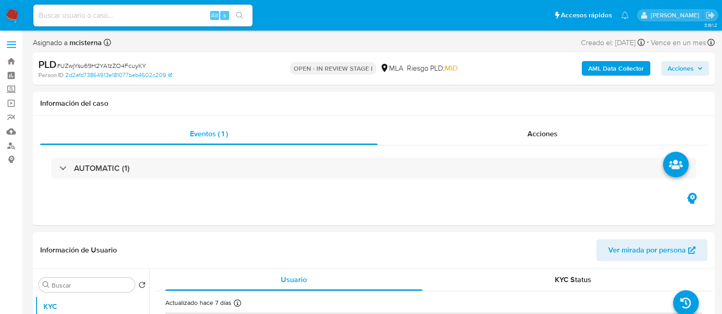
select select "10"
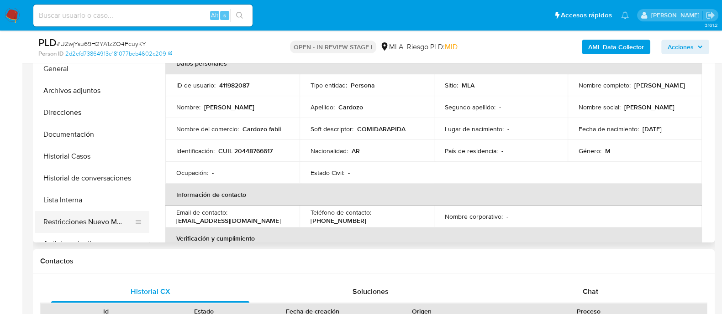
click at [106, 223] on button "Restricciones Nuevo Mundo" at bounding box center [88, 222] width 107 height 22
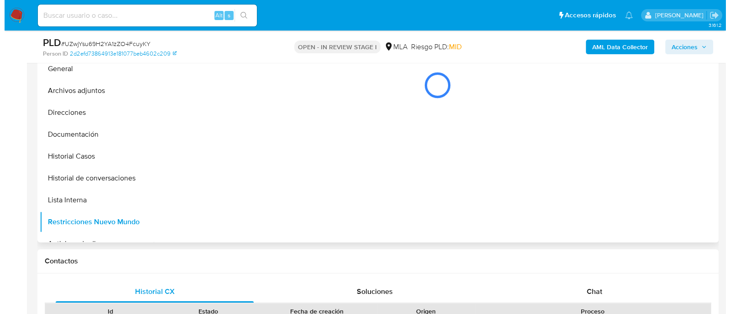
scroll to position [171, 0]
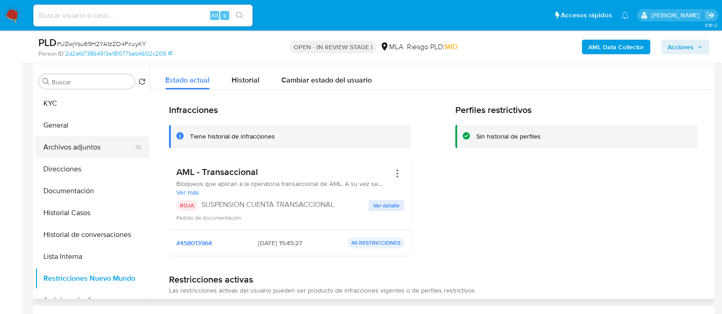
click at [107, 147] on button "Archivos adjuntos" at bounding box center [88, 147] width 107 height 22
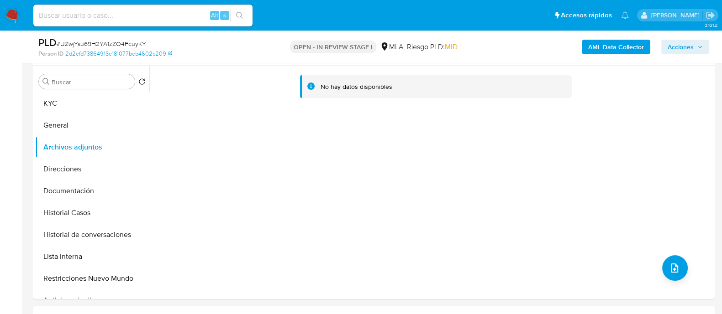
click at [593, 50] on b "AML Data Collector" at bounding box center [616, 47] width 56 height 15
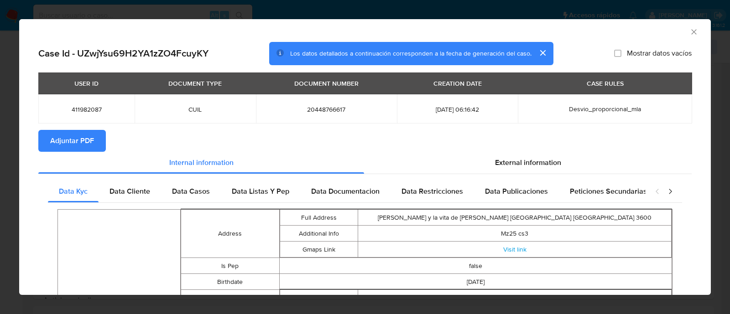
click at [93, 135] on span "Adjuntar PDF" at bounding box center [72, 141] width 44 height 20
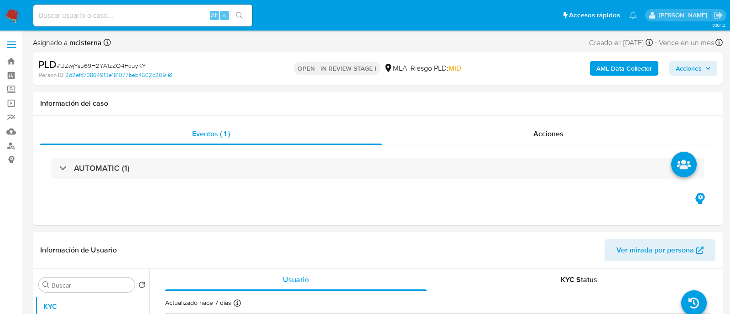
select select "10"
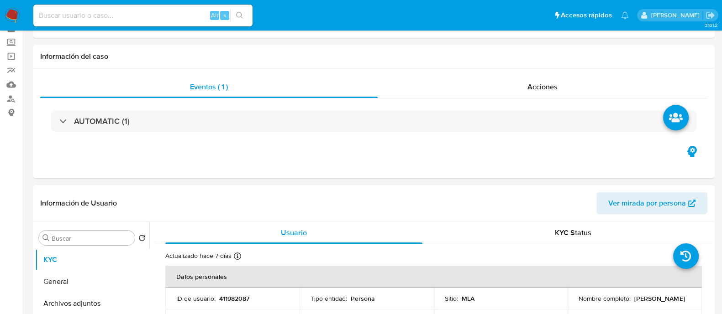
scroll to position [114, 0]
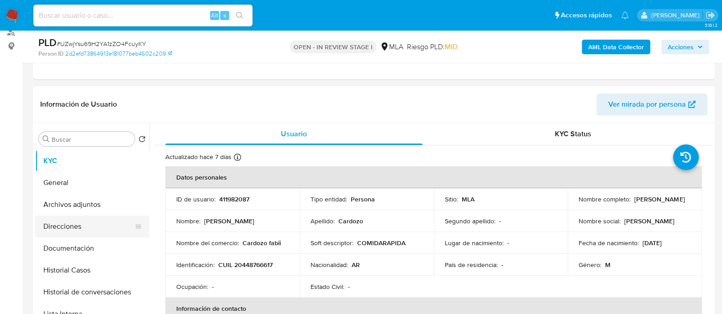
click at [109, 230] on button "Direcciones" at bounding box center [88, 227] width 107 height 22
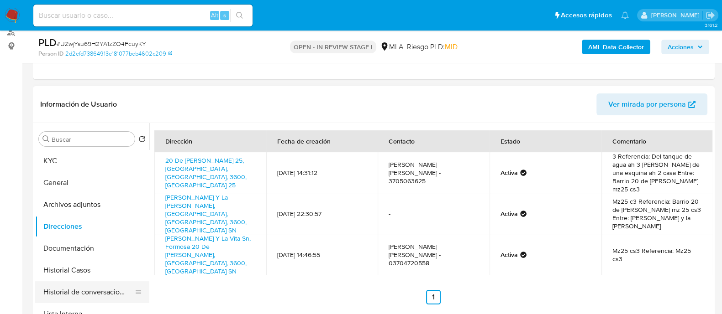
drag, startPoint x: 92, startPoint y: 295, endPoint x: 134, endPoint y: 281, distance: 44.3
click at [93, 295] on button "Historial de conversaciones" at bounding box center [88, 293] width 107 height 22
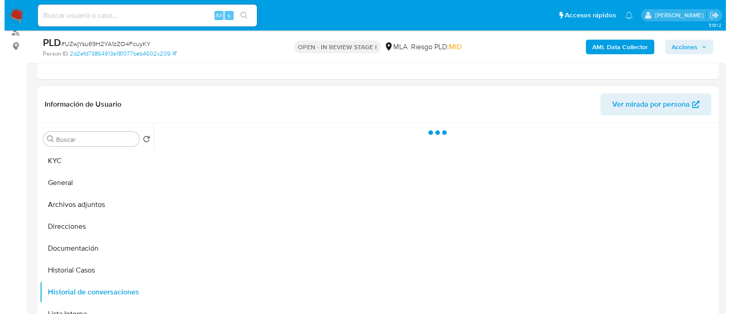
scroll to position [171, 0]
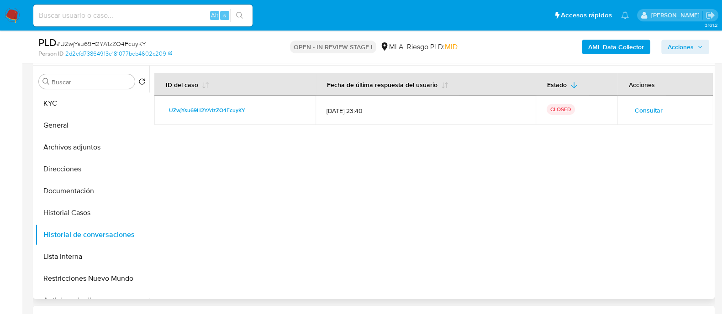
click at [648, 108] on span "Consultar" at bounding box center [648, 110] width 28 height 13
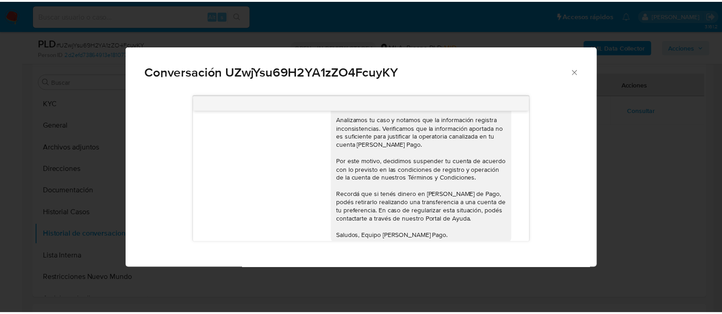
scroll to position [514, 0]
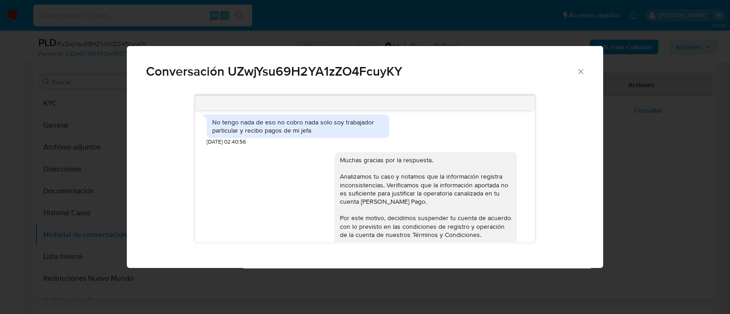
click at [285, 135] on div "No tengo nada de eso no cobro nada solo soy trabajador particular y recibo pago…" at bounding box center [298, 126] width 172 height 16
copy div "No tengo nada de eso no cobro nada solo soy trabajador particular y recibo pago…"
click at [578, 73] on icon "Cerrar" at bounding box center [580, 71] width 5 height 5
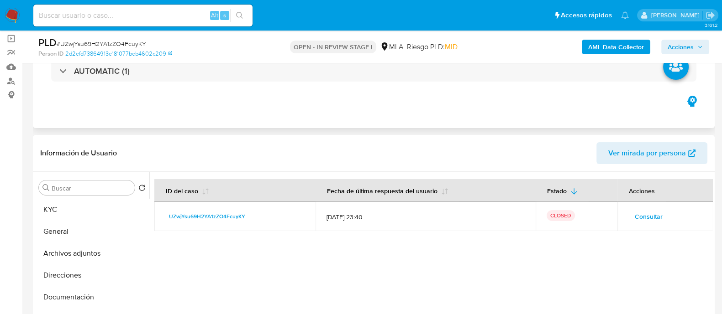
scroll to position [0, 0]
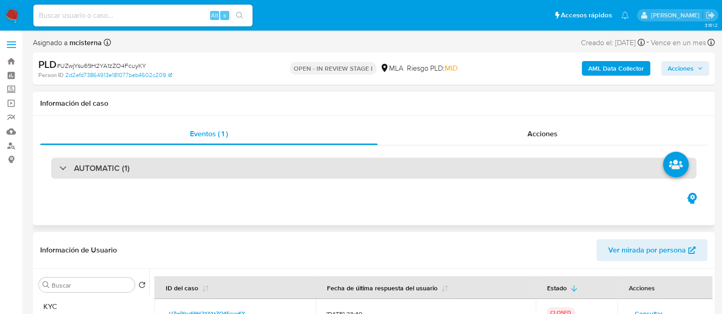
click at [188, 173] on div "AUTOMATIC (1)" at bounding box center [373, 168] width 645 height 21
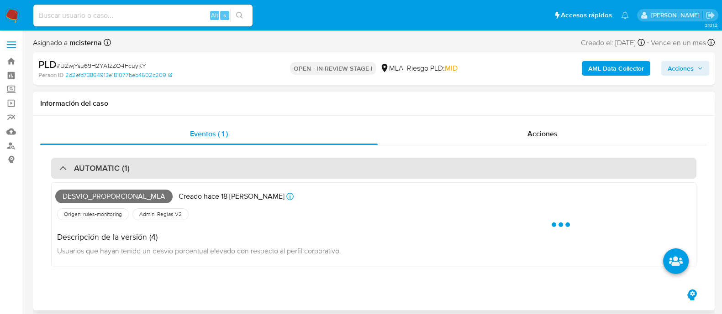
click at [188, 173] on div "AUTOMATIC (1)" at bounding box center [373, 168] width 645 height 21
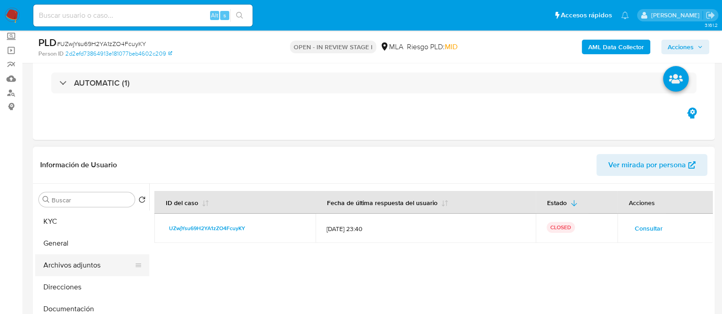
scroll to position [114, 0]
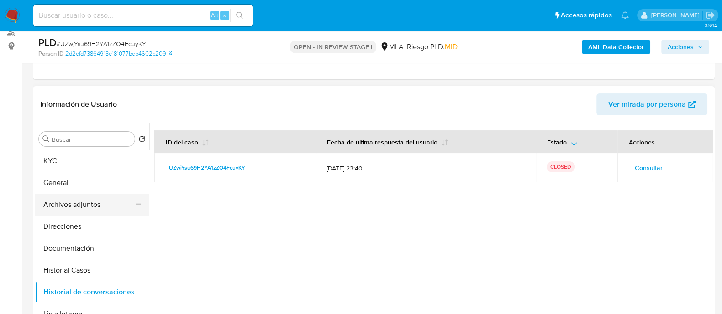
click at [87, 210] on button "Archivos adjuntos" at bounding box center [88, 205] width 107 height 22
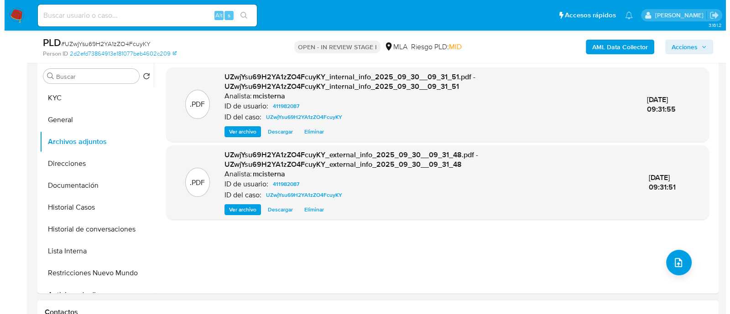
scroll to position [228, 0]
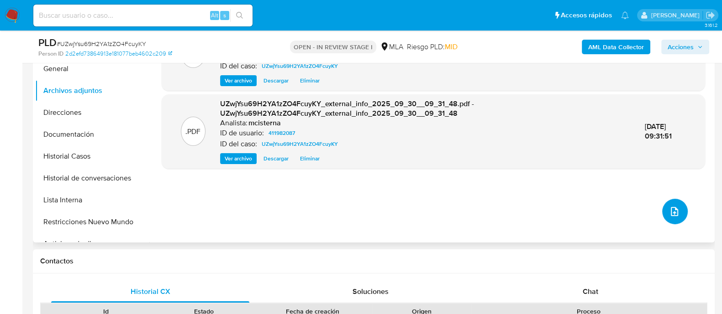
click at [671, 214] on icon "upload-file" at bounding box center [674, 211] width 7 height 9
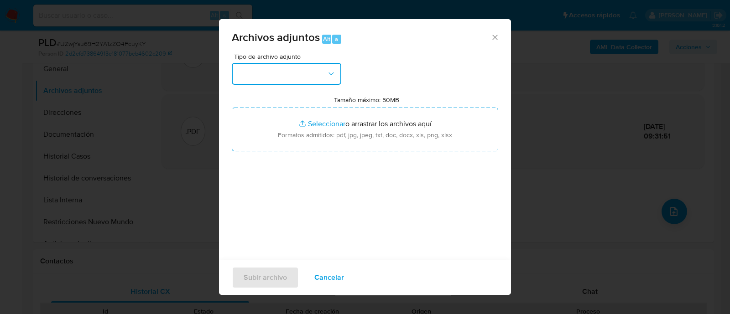
click at [333, 72] on icon "button" at bounding box center [331, 73] width 9 height 9
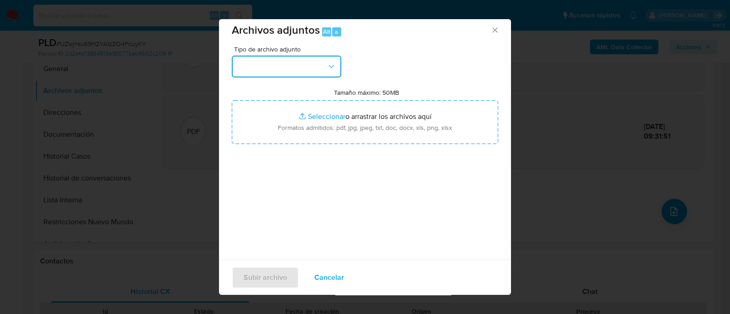
scroll to position [14, 0]
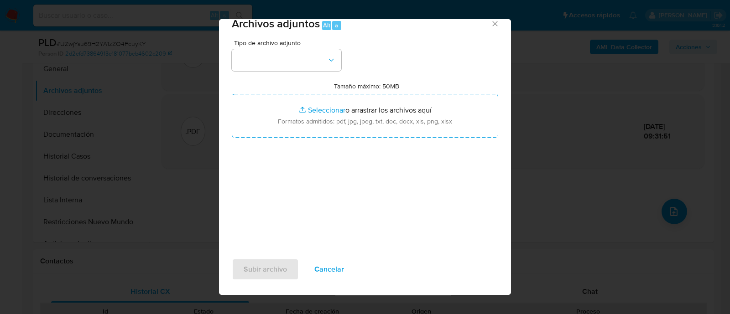
click at [275, 72] on div "Tipo de archivo adjunto Tamaño máximo: 50MB Seleccionar archivos Seleccionar o …" at bounding box center [365, 147] width 267 height 215
click at [273, 58] on button "button" at bounding box center [287, 60] width 110 height 22
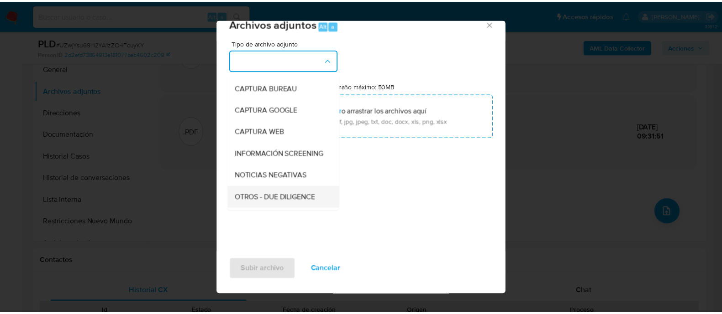
scroll to position [114, 0]
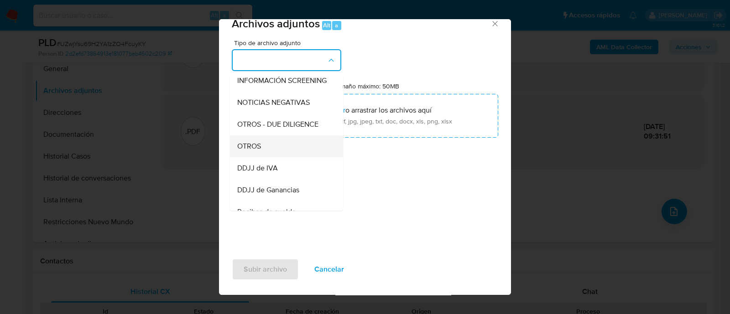
click at [262, 155] on div "OTROS" at bounding box center [283, 147] width 93 height 22
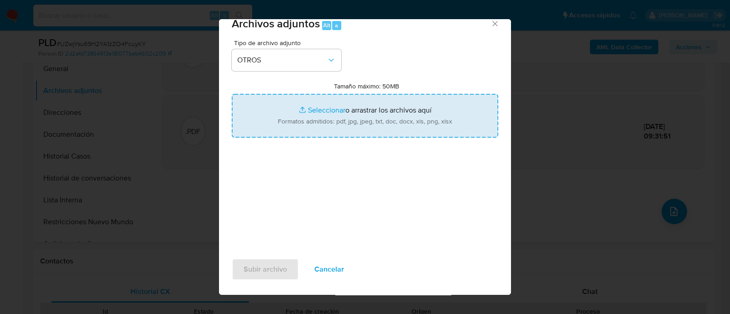
click at [341, 116] on input "Tamaño máximo: 50MB Seleccionar archivos" at bounding box center [365, 116] width 267 height 44
type input "C:\fakepath\Caselog UZwjYsu69H2YA1zZO4FcuyKY_2025_09_18_07_50_52.docx"
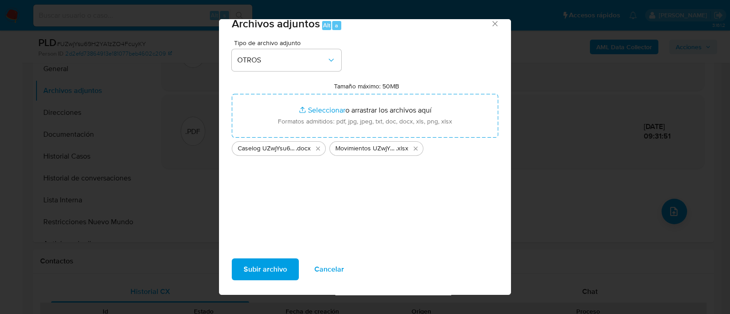
click at [275, 272] on span "Subir archivo" at bounding box center [265, 270] width 43 height 20
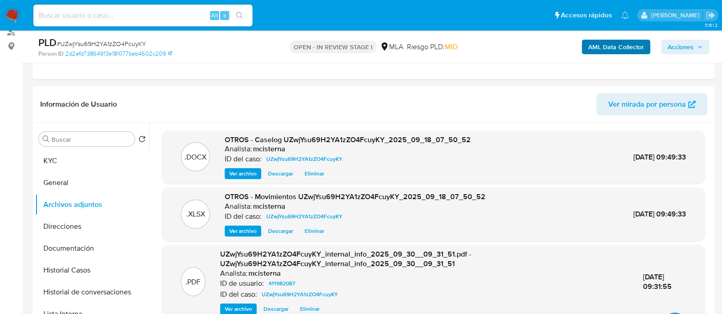
drag, startPoint x: 674, startPoint y: 46, endPoint x: 612, endPoint y: 54, distance: 63.1
click at [675, 46] on span "Acciones" at bounding box center [680, 47] width 26 height 15
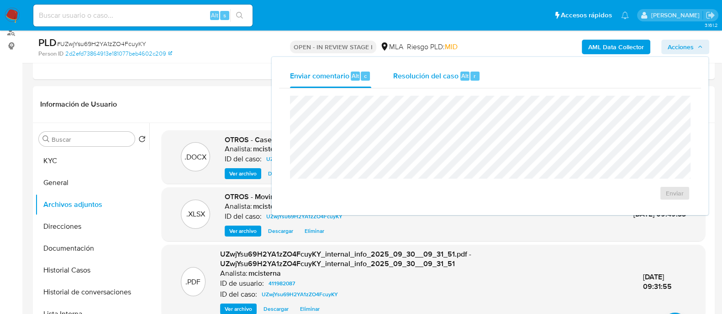
click at [435, 84] on div "Resolución del caso Alt r" at bounding box center [436, 76] width 87 height 24
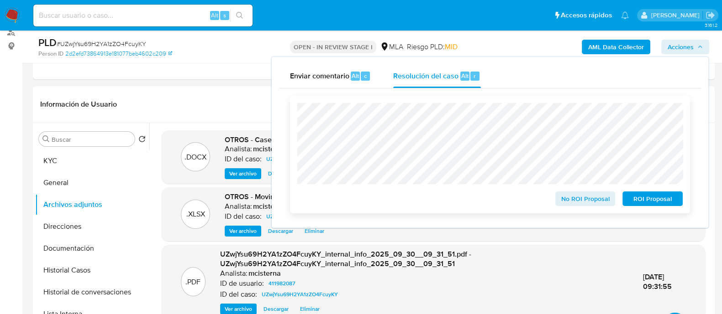
click at [640, 199] on span "ROI Proposal" at bounding box center [652, 199] width 47 height 13
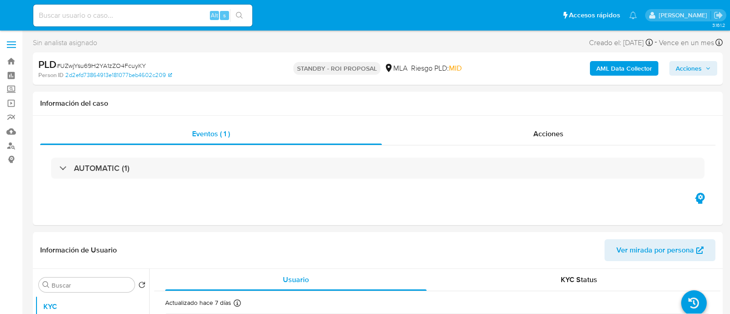
select select "10"
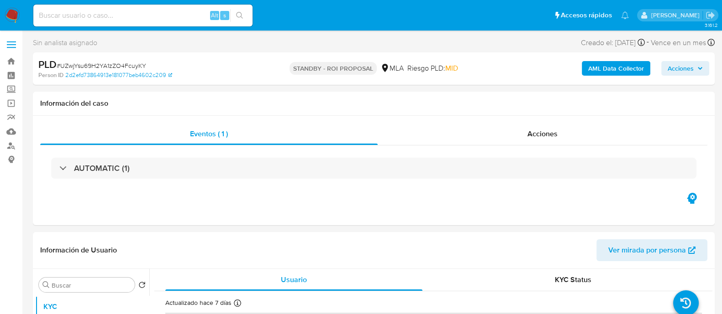
click at [201, 15] on input at bounding box center [142, 16] width 219 height 12
paste input "C9Jz2azxWPCmkkBRCQgFGm9l"
type input "C9Jz2azxWPCmkkBRCQgFGm9l"
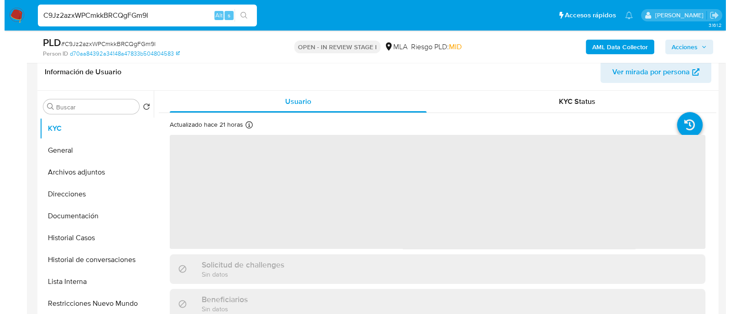
scroll to position [171, 0]
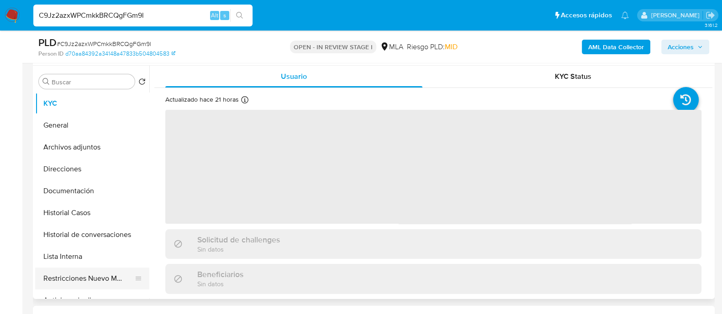
click at [110, 282] on button "Restricciones Nuevo Mundo" at bounding box center [88, 279] width 107 height 22
select select "10"
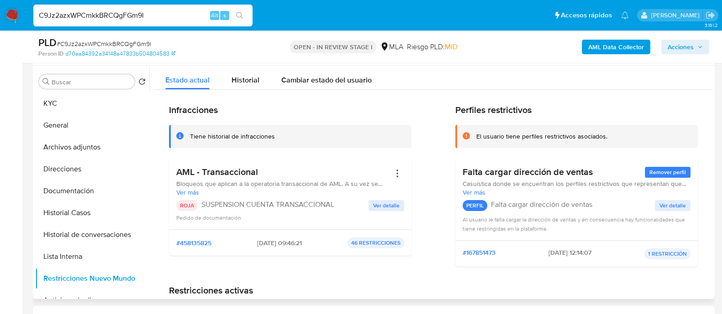
drag, startPoint x: 87, startPoint y: 150, endPoint x: 155, endPoint y: 150, distance: 67.6
click at [87, 150] on button "Archivos adjuntos" at bounding box center [92, 147] width 114 height 22
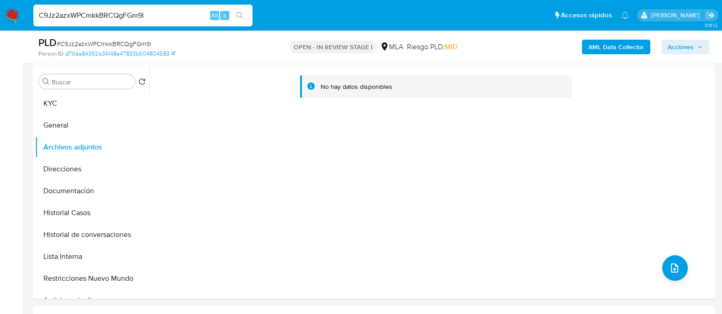
click at [607, 44] on b "AML Data Collector" at bounding box center [616, 47] width 56 height 15
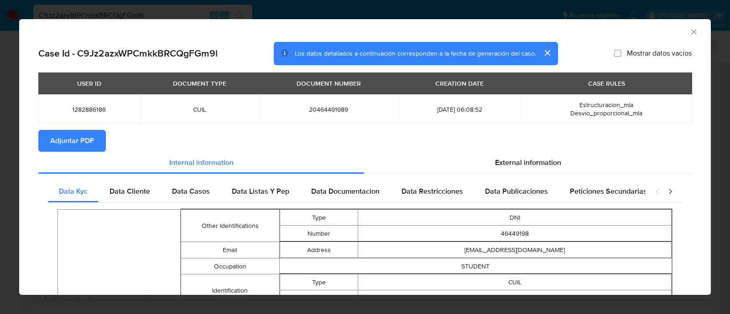
click at [75, 148] on span "Adjuntar PDF" at bounding box center [72, 141] width 44 height 20
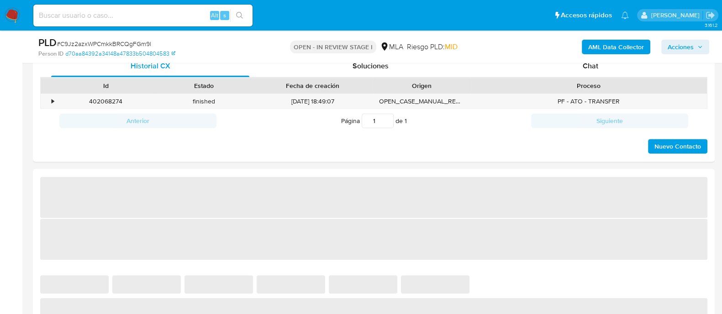
scroll to position [456, 0]
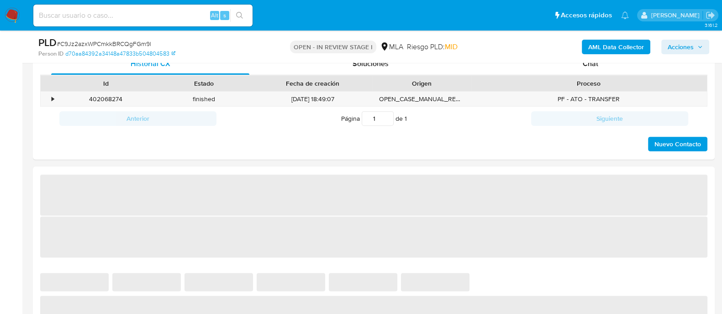
select select "10"
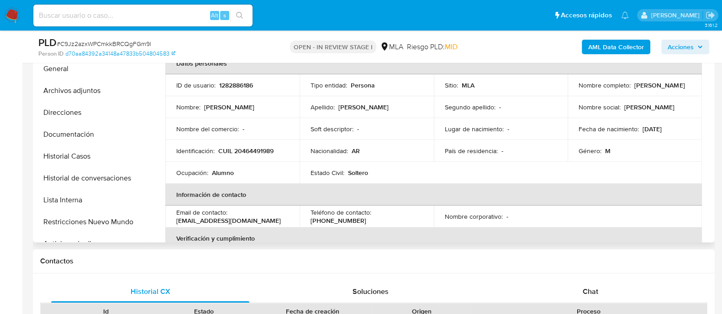
scroll to position [228, 0]
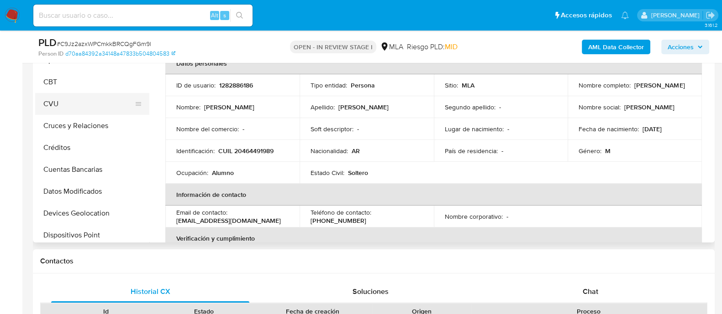
click at [78, 109] on button "CVU" at bounding box center [88, 104] width 107 height 22
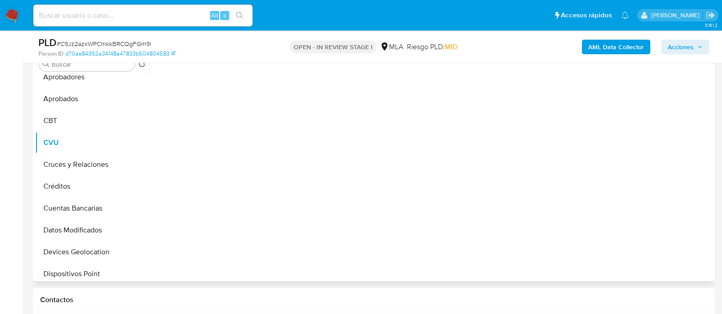
scroll to position [171, 0]
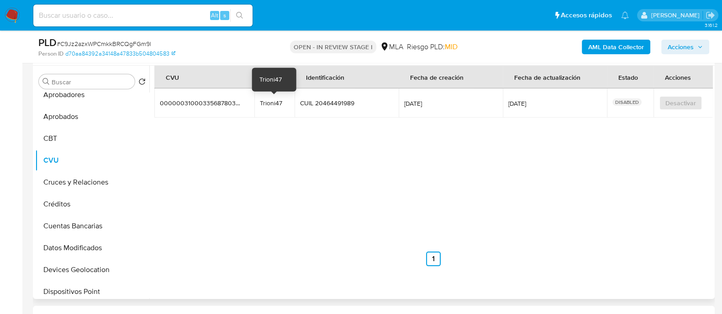
click at [274, 101] on div "Trioni47" at bounding box center [274, 103] width 29 height 8
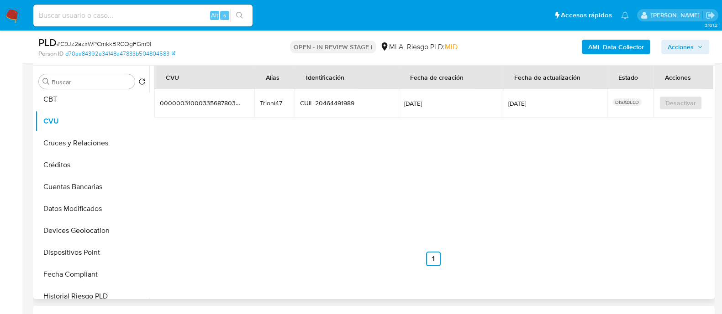
scroll to position [285, 0]
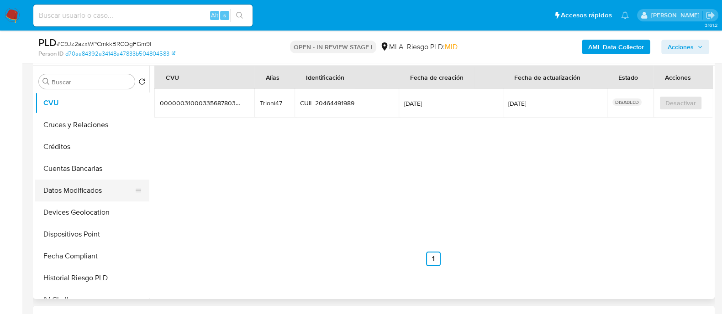
click at [107, 194] on button "Datos Modificados" at bounding box center [88, 191] width 107 height 22
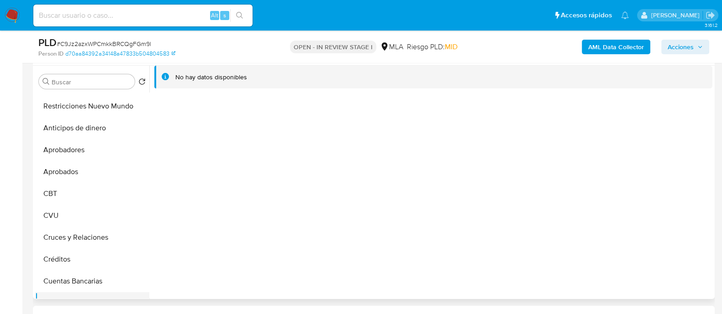
scroll to position [171, 0]
click at [92, 222] on button "CVU" at bounding box center [88, 217] width 107 height 22
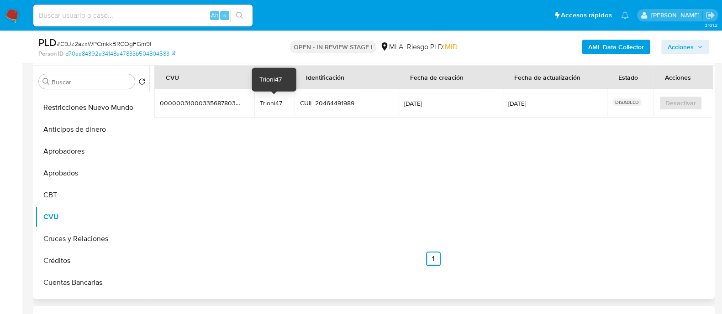
click at [278, 102] on div "Trioni47" at bounding box center [274, 103] width 29 height 8
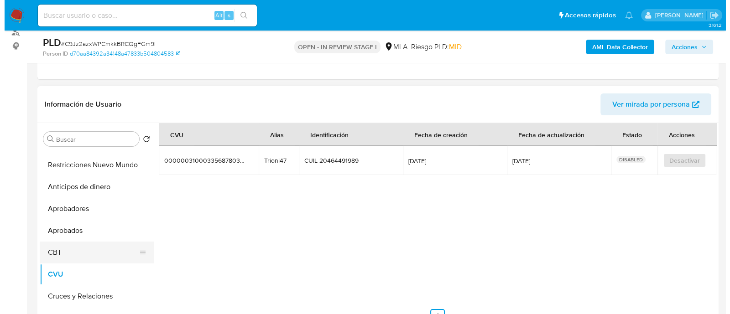
scroll to position [0, 0]
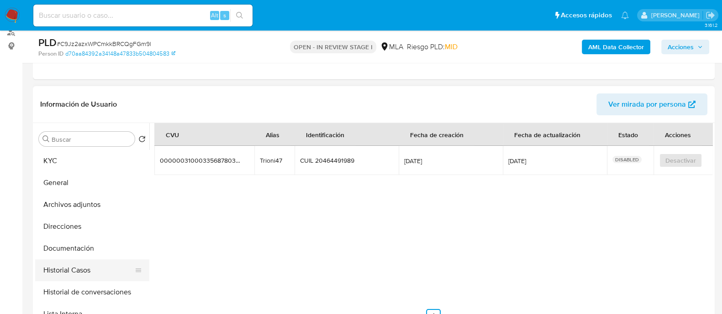
click at [94, 265] on button "Historial Casos" at bounding box center [88, 271] width 107 height 22
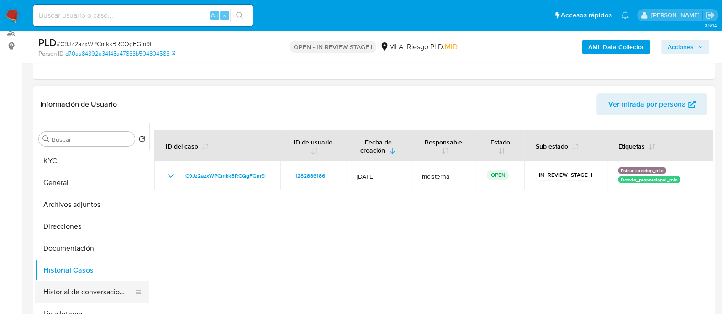
click at [116, 288] on button "Historial de conversaciones" at bounding box center [88, 293] width 107 height 22
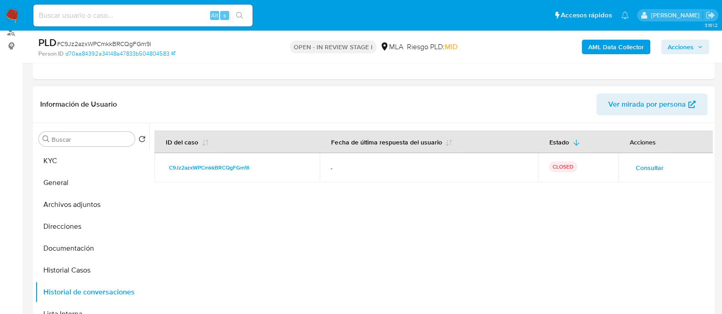
click at [641, 170] on span "Consultar" at bounding box center [649, 168] width 28 height 13
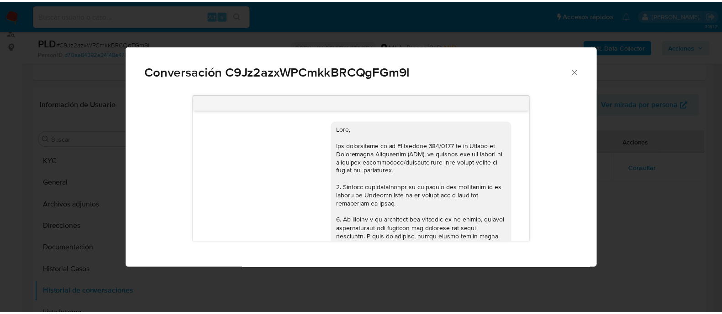
scroll to position [586, 0]
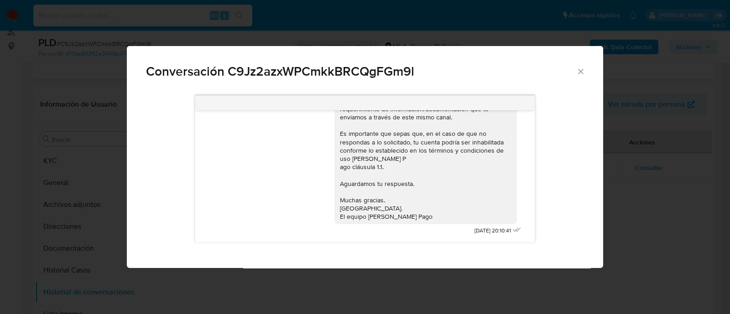
click at [98, 171] on div "Conversación C9Jz2azxWPCmkkBRCQgFGm9l 17/09/2025 14:36:53 Hola, Esperamos que t…" at bounding box center [365, 157] width 730 height 314
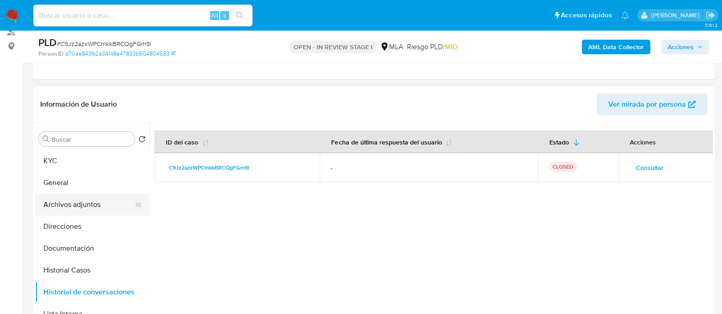
click at [94, 200] on button "Archivos adjuntos" at bounding box center [88, 205] width 107 height 22
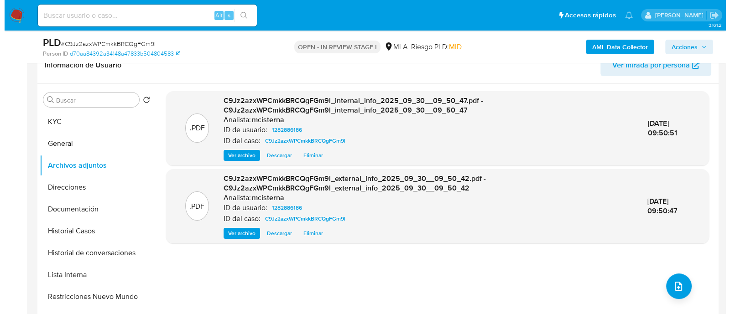
scroll to position [171, 0]
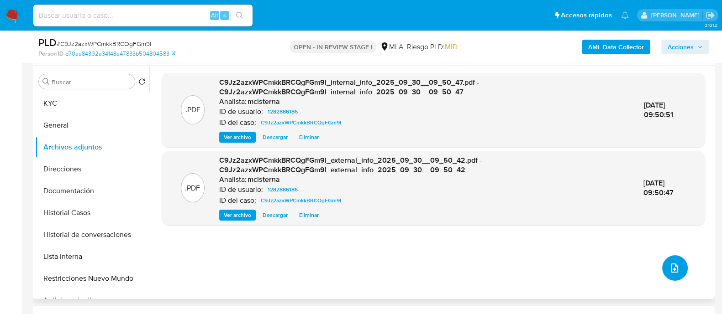
click at [666, 265] on button "upload-file" at bounding box center [675, 269] width 26 height 26
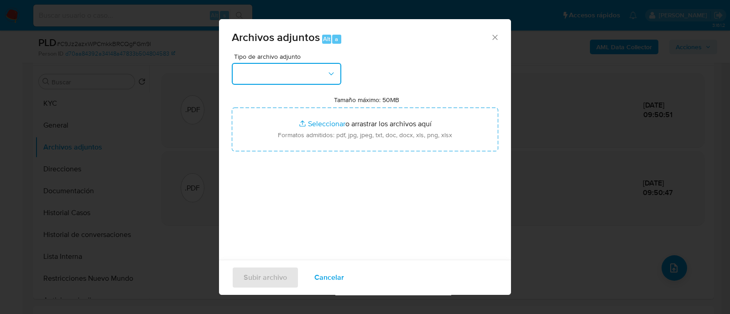
click at [319, 72] on button "button" at bounding box center [287, 74] width 110 height 22
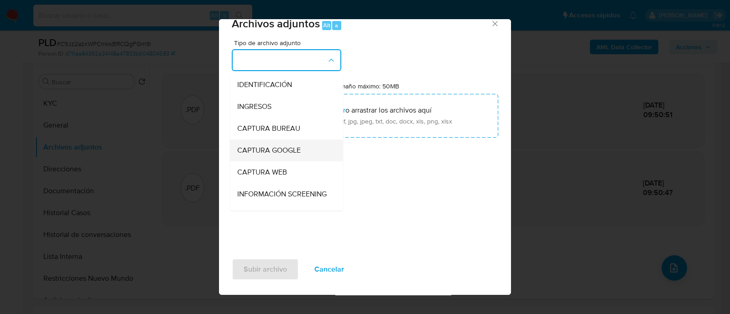
scroll to position [114, 0]
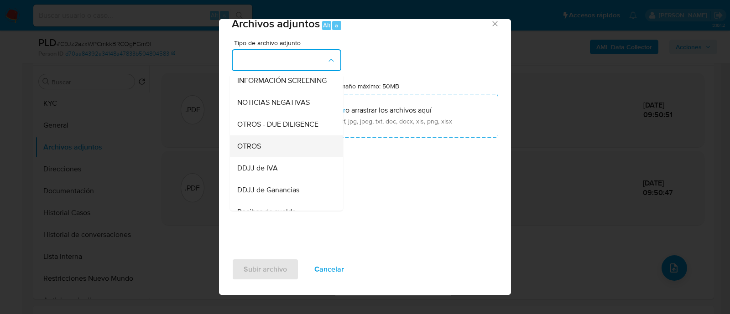
click at [281, 156] on div "OTROS" at bounding box center [283, 147] width 93 height 22
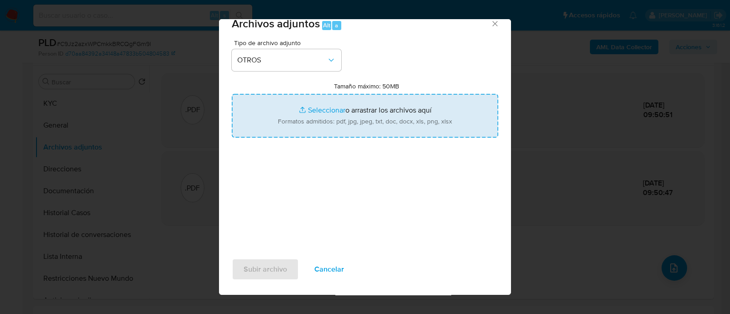
click at [348, 115] on input "Tamaño máximo: 50MB Seleccionar archivos" at bounding box center [365, 116] width 267 height 44
click at [362, 146] on div "Tipo de archivo adjunto OTROS Tamaño máximo: 50MB Seleccionar archivos Seleccio…" at bounding box center [365, 147] width 267 height 215
click at [358, 120] on input "Tamaño máximo: 50MB Seleccionar archivos" at bounding box center [365, 116] width 267 height 44
type input "C:\fakepath\Caselog C9Jz2azxWPCmkkBRCQgFGm9l_2025_09_17_22_39_24.docx"
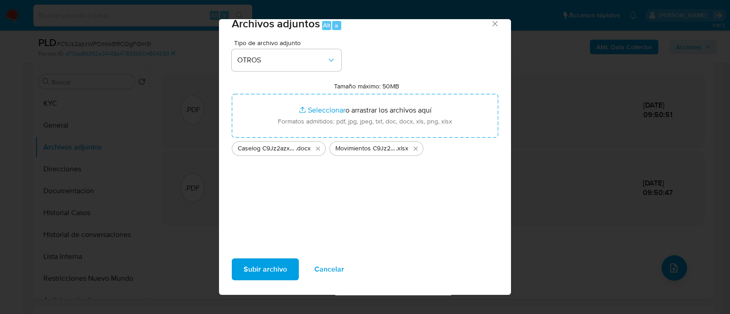
click at [491, 24] on icon "Cerrar" at bounding box center [495, 23] width 9 height 9
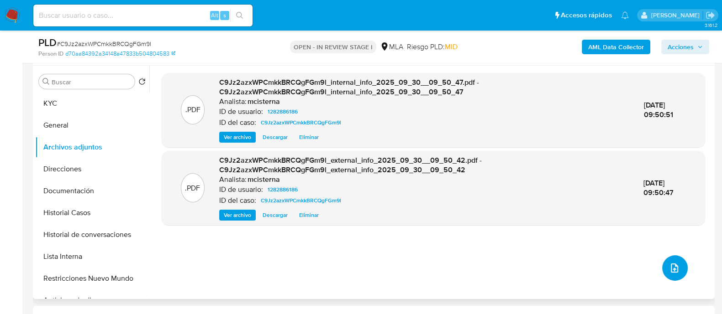
click at [671, 268] on icon "upload-file" at bounding box center [674, 268] width 11 height 11
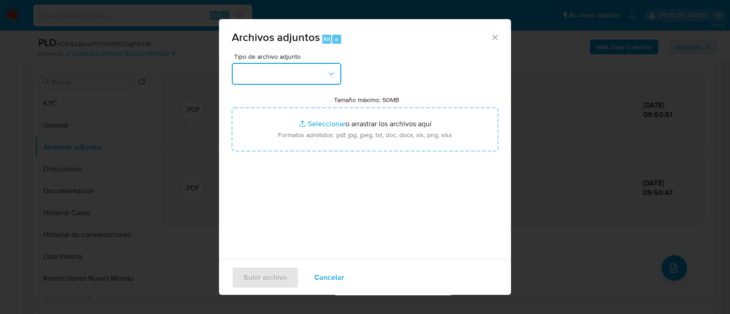
click at [316, 79] on button "button" at bounding box center [287, 74] width 110 height 22
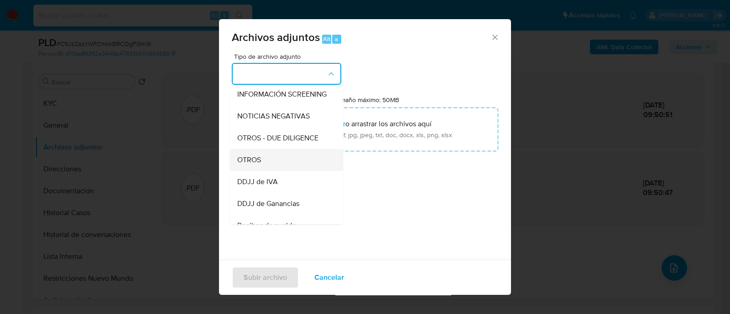
click at [273, 163] on div "OTROS" at bounding box center [283, 160] width 93 height 22
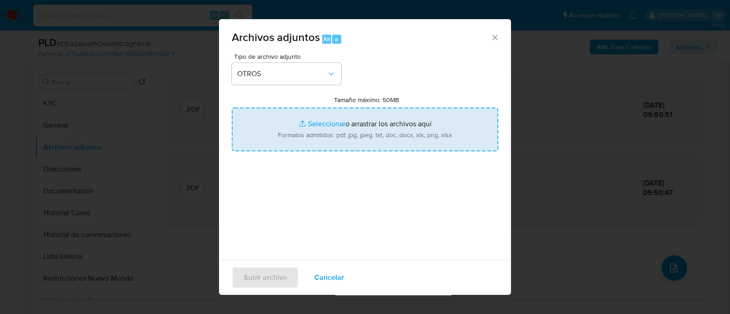
click at [381, 146] on input "Tamaño máximo: 50MB Seleccionar archivos" at bounding box center [365, 130] width 267 height 44
type input "C:\fakepath\Caselog C9Jz2azxWPCmkkBRCQgFGm9l_2025_09_17_22_39_24.docx"
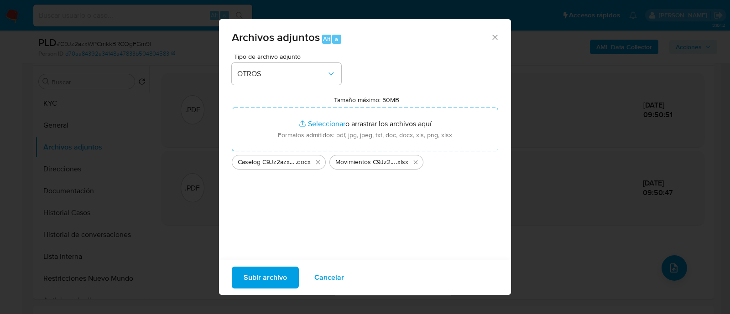
click at [259, 274] on span "Subir archivo" at bounding box center [265, 278] width 43 height 20
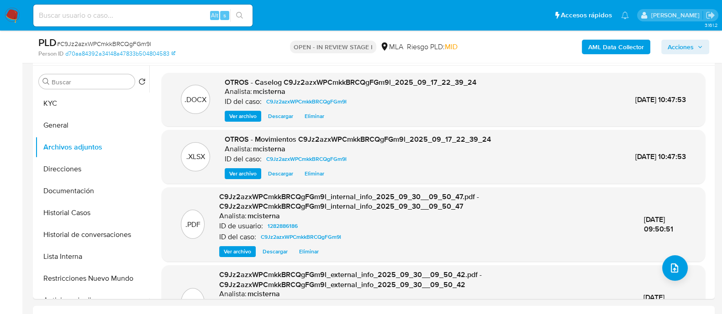
click at [681, 51] on span "Acciones" at bounding box center [680, 47] width 26 height 15
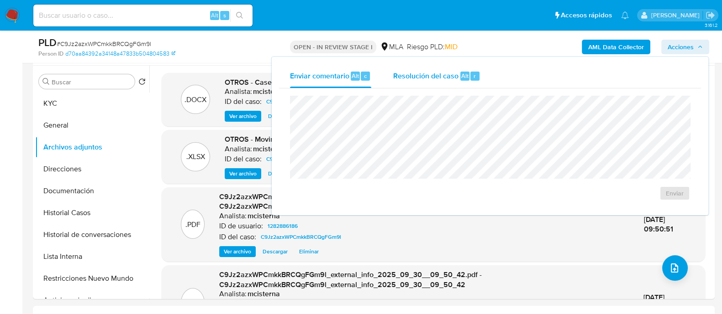
click at [425, 76] on span "Resolución del caso" at bounding box center [425, 75] width 65 height 10
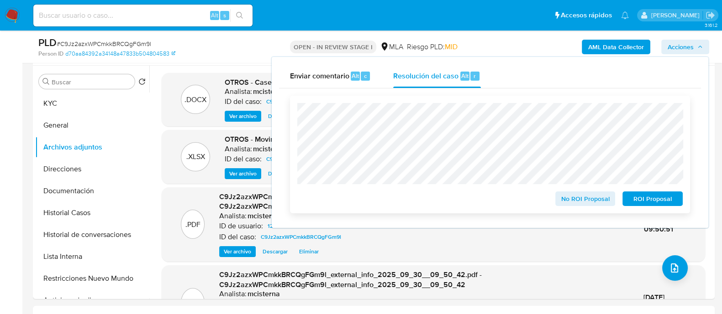
click at [651, 196] on span "ROI Proposal" at bounding box center [652, 199] width 47 height 13
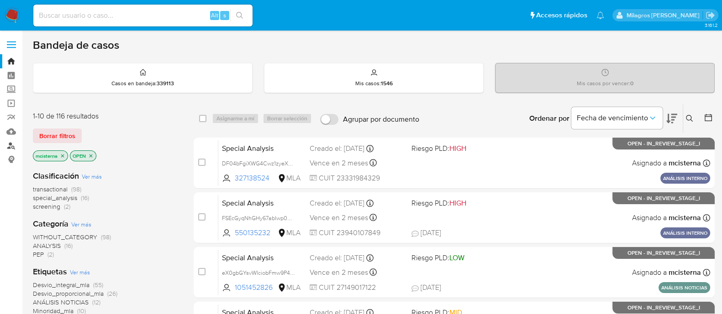
click at [10, 148] on link "Buscador de personas" at bounding box center [54, 146] width 109 height 14
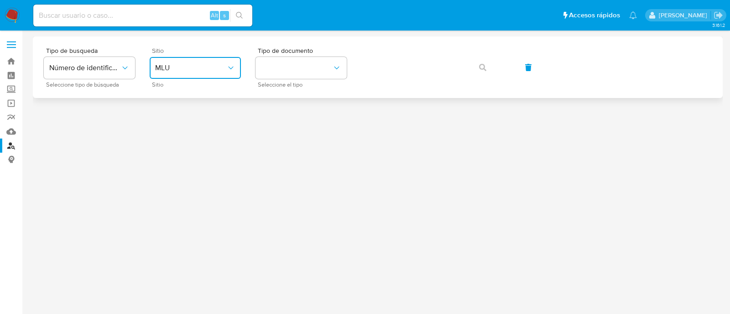
click at [208, 67] on span "MLU" at bounding box center [190, 67] width 71 height 9
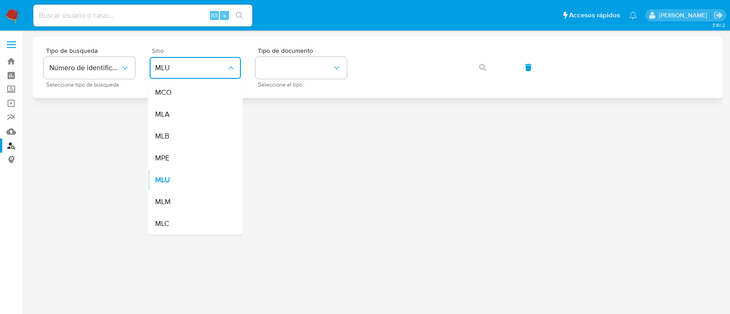
click at [191, 115] on div "MLA" at bounding box center [192, 115] width 75 height 22
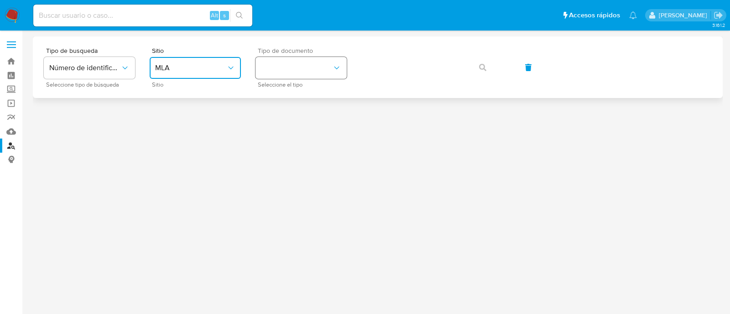
click at [308, 59] on button "identificationType" at bounding box center [301, 68] width 91 height 22
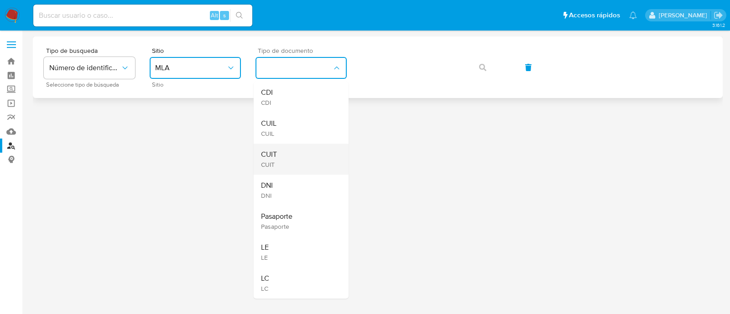
click at [290, 157] on div "CUIT CUIT" at bounding box center [298, 159] width 75 height 31
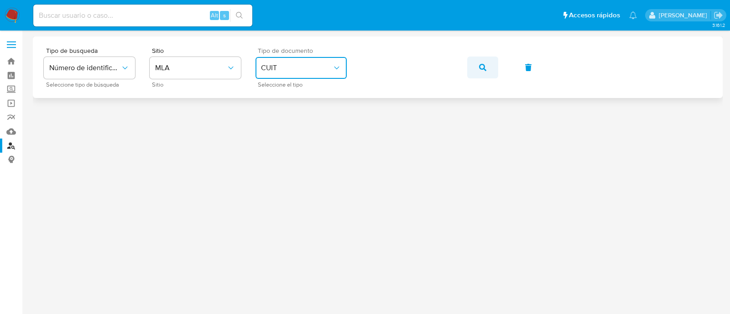
click at [487, 67] on button "button" at bounding box center [482, 68] width 31 height 22
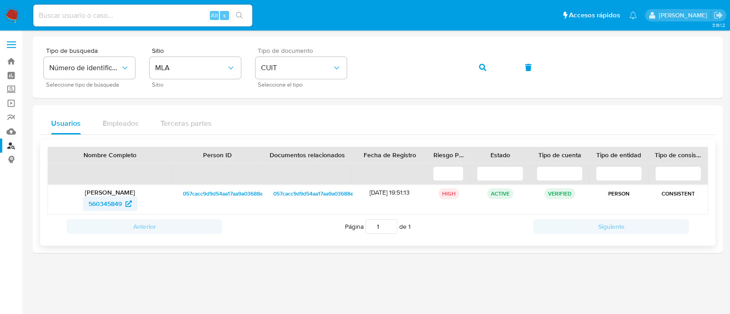
click at [117, 203] on span "560345849" at bounding box center [105, 204] width 33 height 15
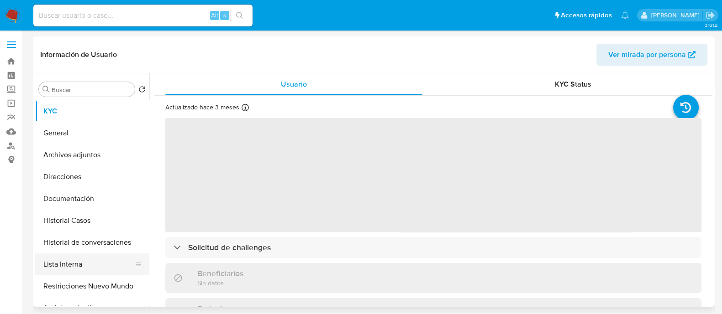
select select "10"
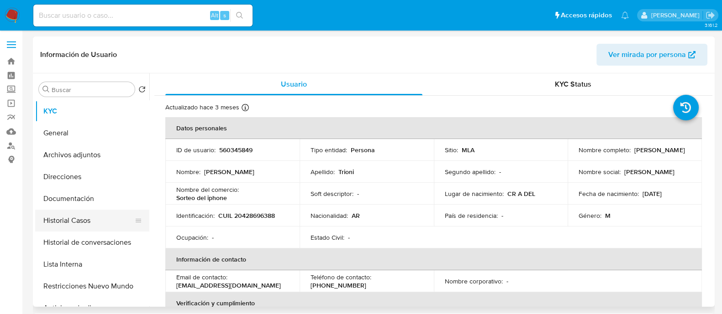
click at [51, 211] on button "Historial Casos" at bounding box center [88, 221] width 107 height 22
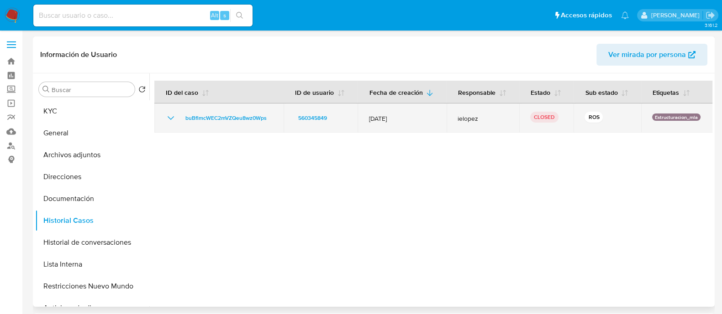
click at [167, 122] on icon "Mostrar/Ocultar" at bounding box center [170, 118] width 11 height 11
click at [169, 113] on icon "Mostrar/Ocultar" at bounding box center [170, 118] width 11 height 11
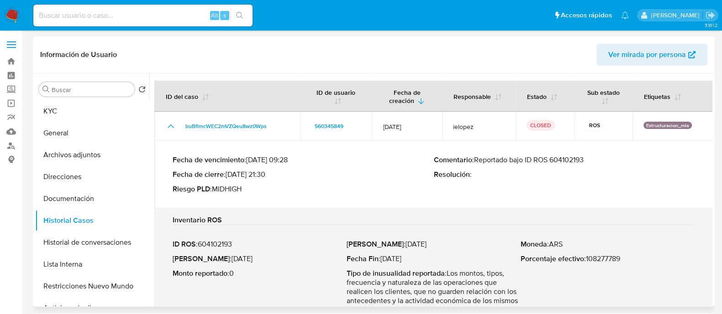
click at [566, 162] on p "Comentario : Reportado bajo ID ROS 604102193" at bounding box center [564, 160] width 261 height 9
click at [82, 113] on button "KYC" at bounding box center [88, 111] width 107 height 22
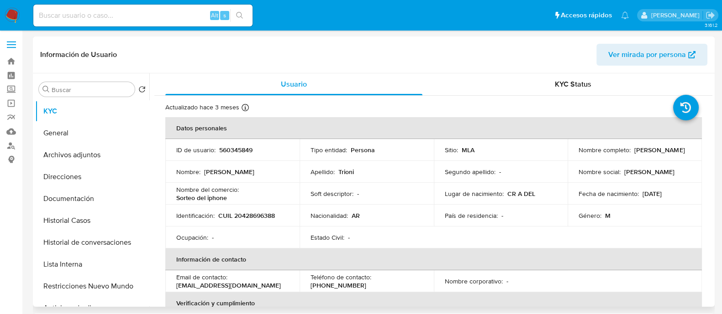
drag, startPoint x: 573, startPoint y: 153, endPoint x: 645, endPoint y: 158, distance: 71.9
click at [645, 158] on td "Nombre completo : [PERSON_NAME]" at bounding box center [634, 150] width 134 height 22
copy p "[PERSON_NAME]"
click at [126, 158] on button "Archivos adjuntos" at bounding box center [88, 155] width 107 height 22
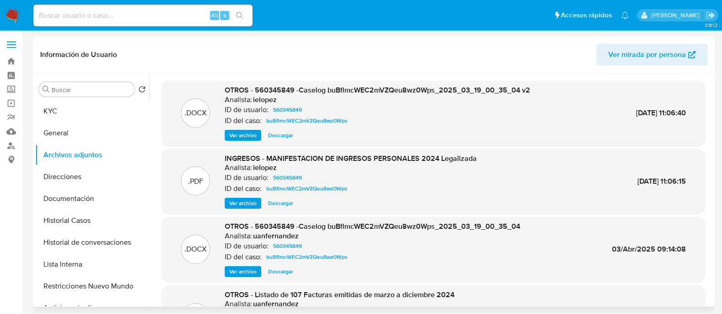
click at [244, 132] on span "Ver archivo" at bounding box center [242, 135] width 27 height 9
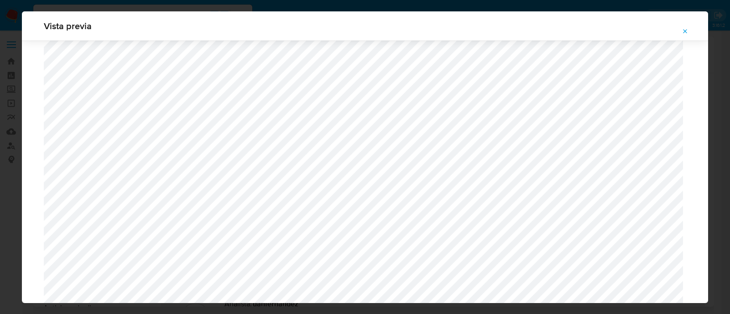
scroll to position [4276, 0]
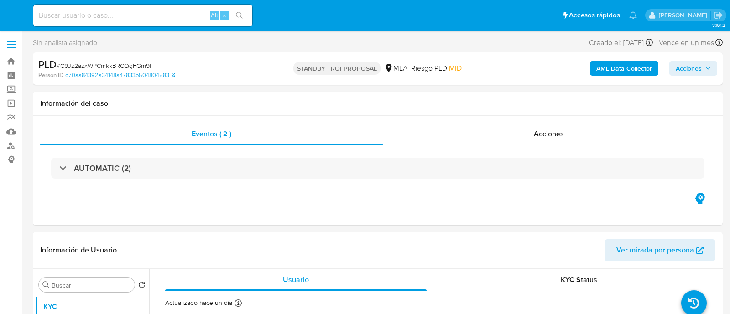
select select "10"
